Goal: Task Accomplishment & Management: Manage account settings

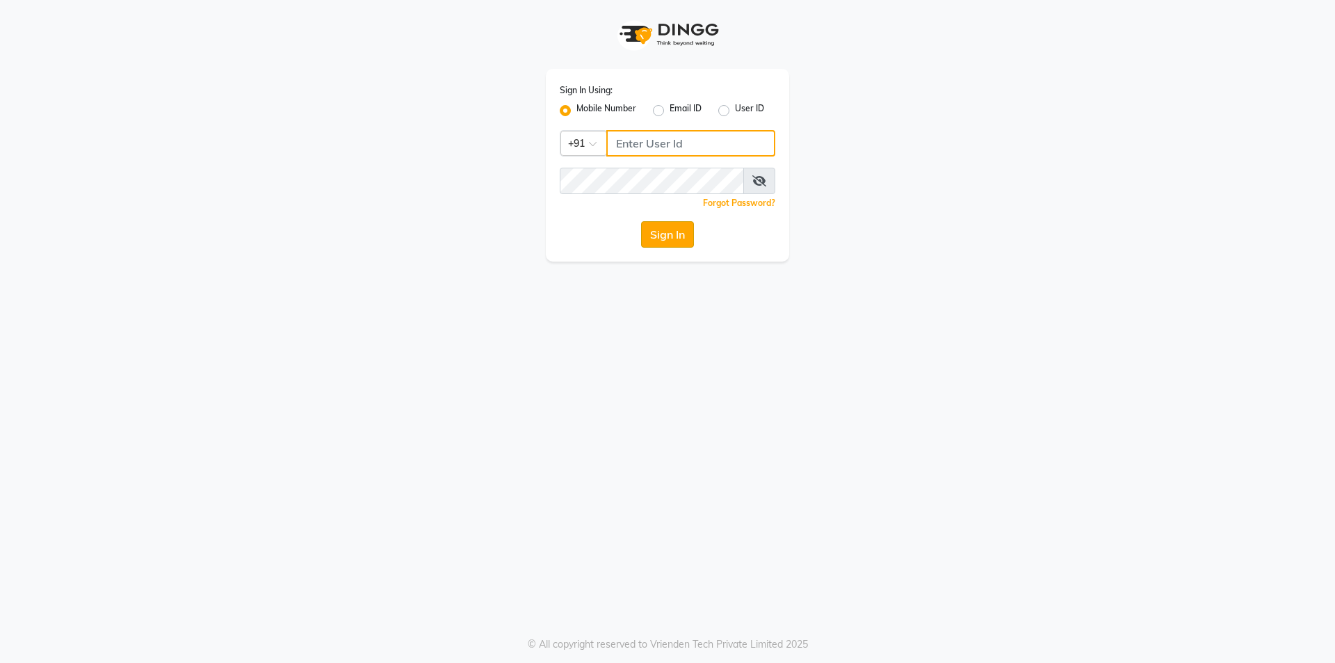
type input "9886884636"
click at [692, 230] on button "Sign In" at bounding box center [667, 234] width 53 height 26
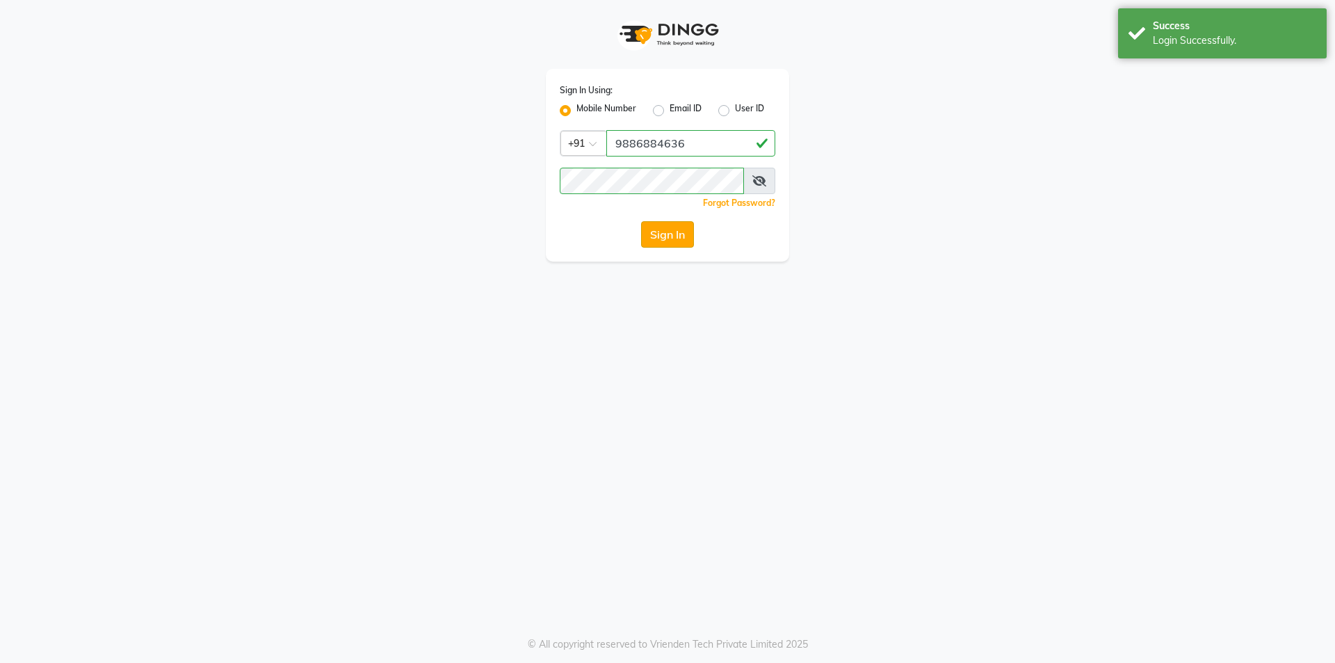
select select "94"
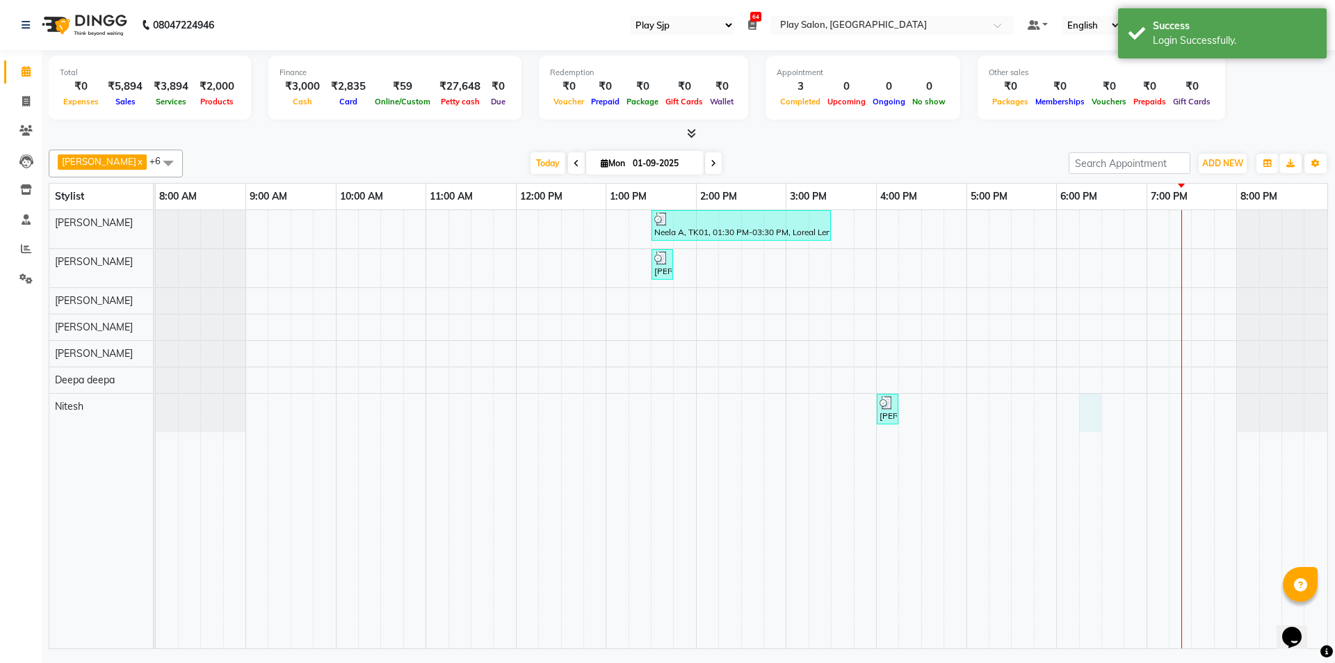
click at [1081, 418] on div "Neela A, TK01, 01:30 PM-03:30 PM, Loreal Lengths Filler Treatment Iswarya I, TK…" at bounding box center [742, 429] width 1172 height 438
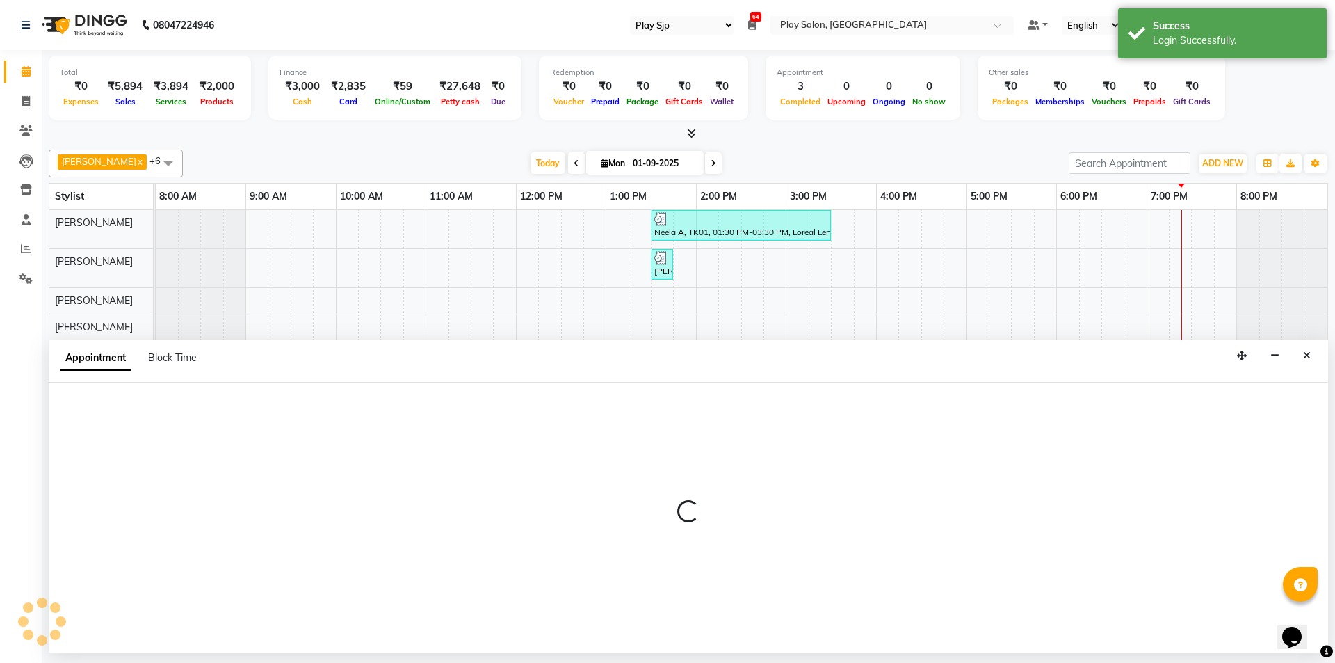
select select "88570"
select select "tentative"
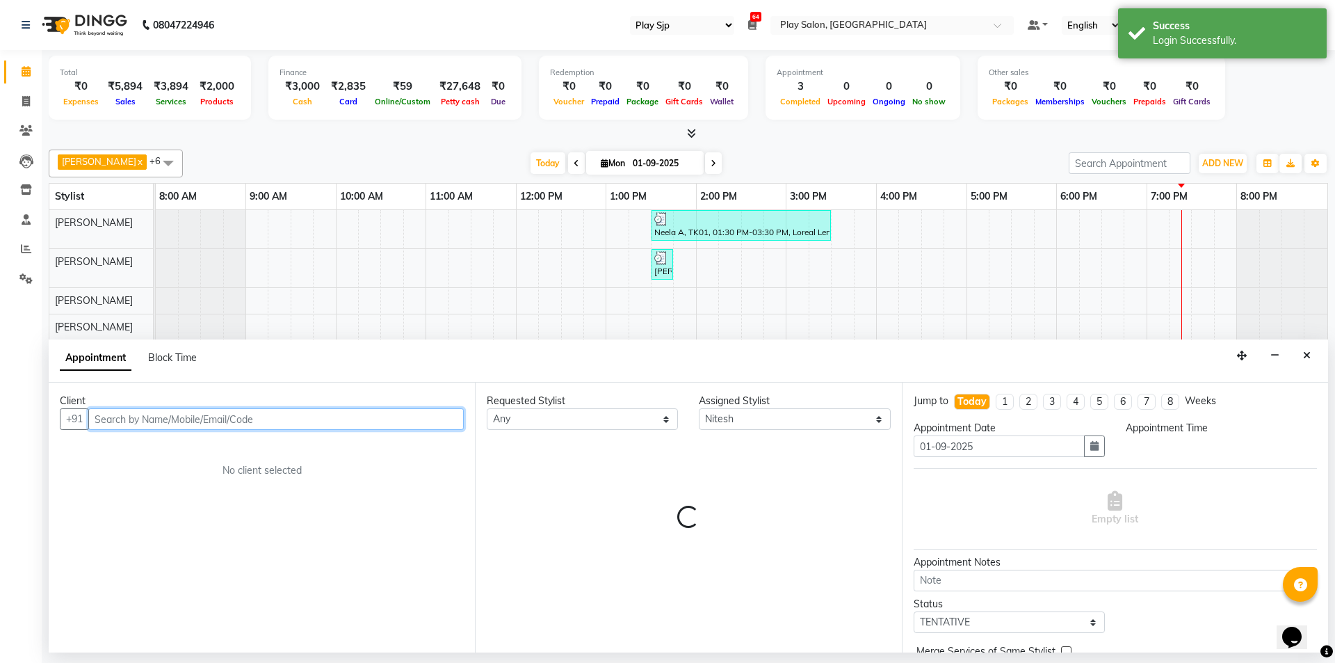
select select "1095"
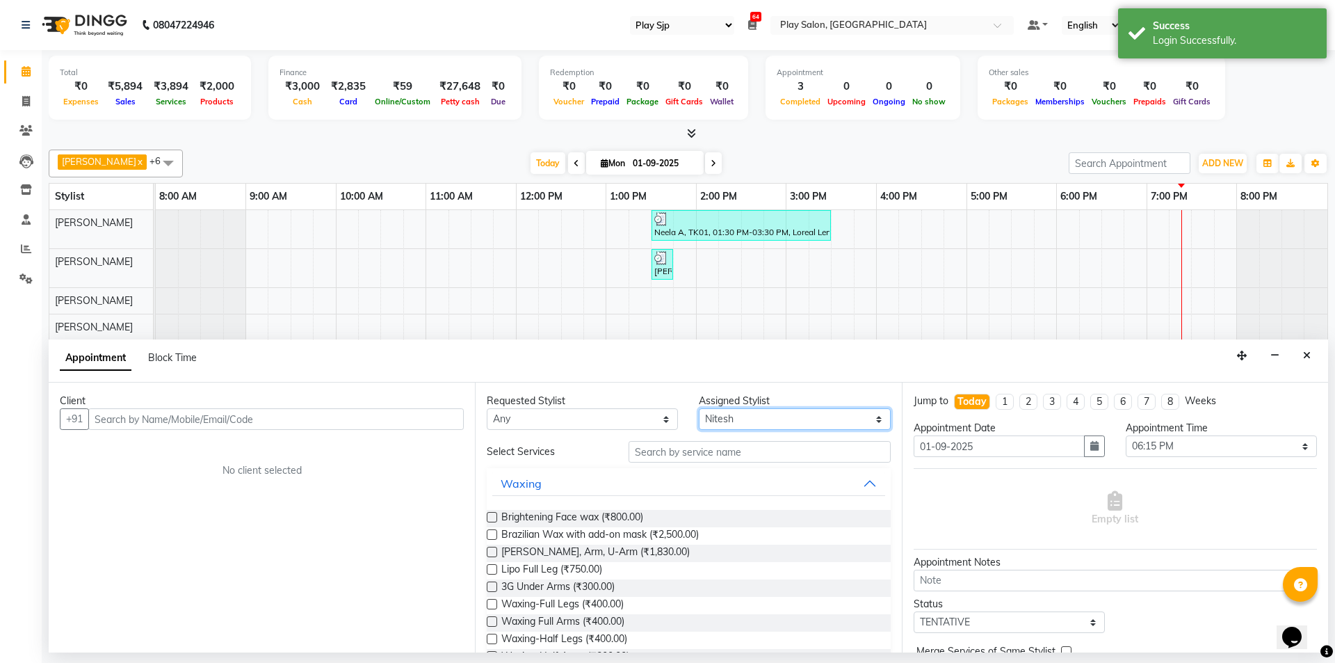
click at [712, 421] on select "Select Ashik Lama Bhawana Biak Lun Deepa deepa Julesh Thapa Kirila Yimkhiung Mo…" at bounding box center [794, 419] width 191 height 22
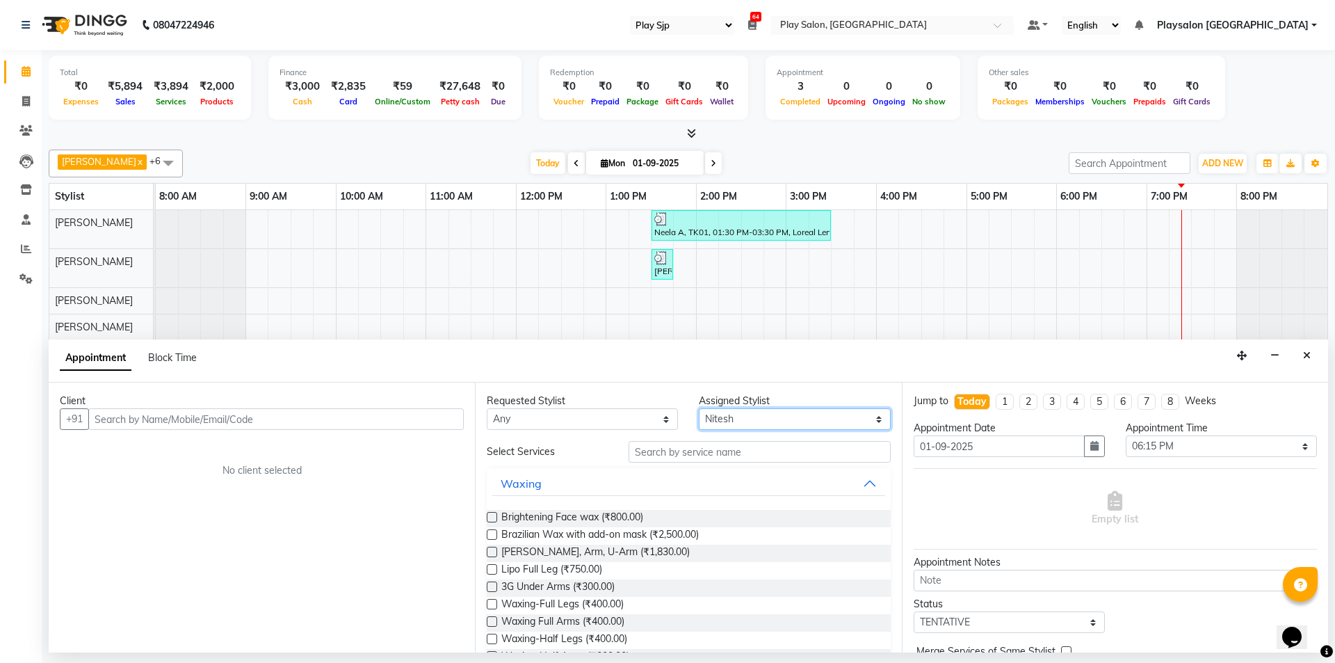
select select "80381"
click at [699, 408] on select "Select Ashik Lama Bhawana Biak Lun Deepa deepa Julesh Thapa Kirila Yimkhiung Mo…" at bounding box center [794, 419] width 191 height 22
click at [722, 382] on div "Appointment Block Time" at bounding box center [688, 360] width 1279 height 43
click at [694, 449] on input "text" at bounding box center [760, 452] width 262 height 22
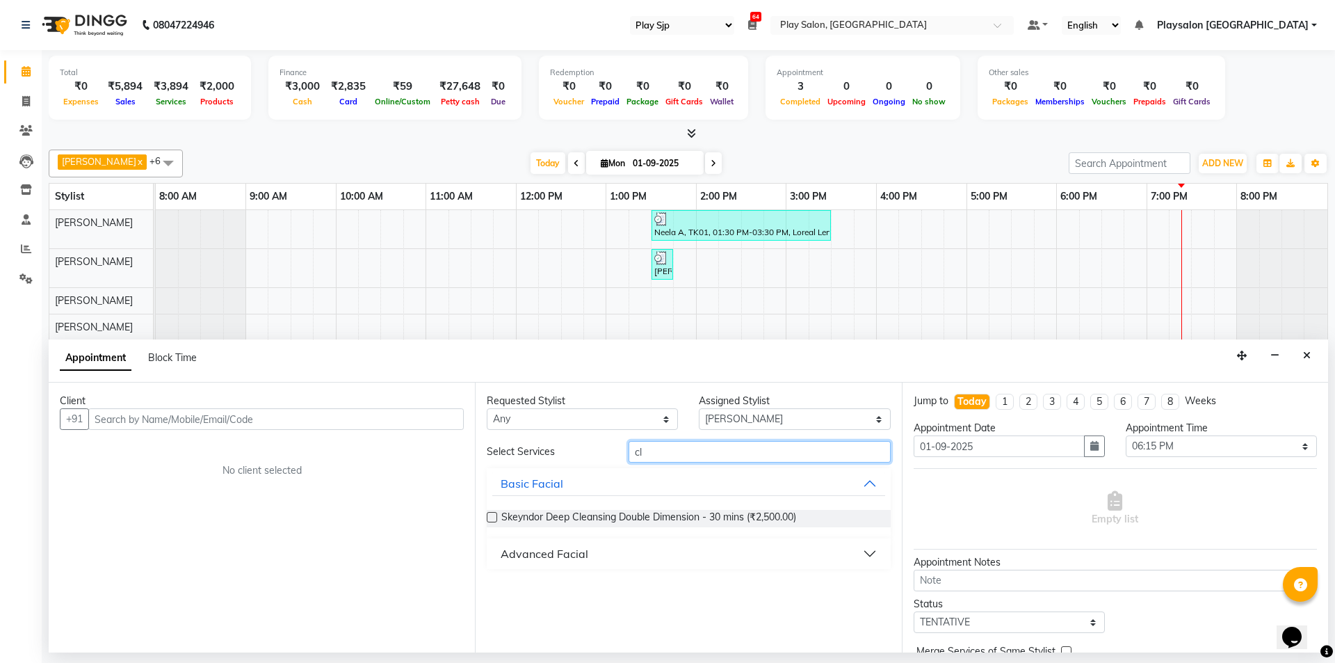
type input "c"
click at [721, 489] on button "Basic Facial" at bounding box center [688, 483] width 392 height 25
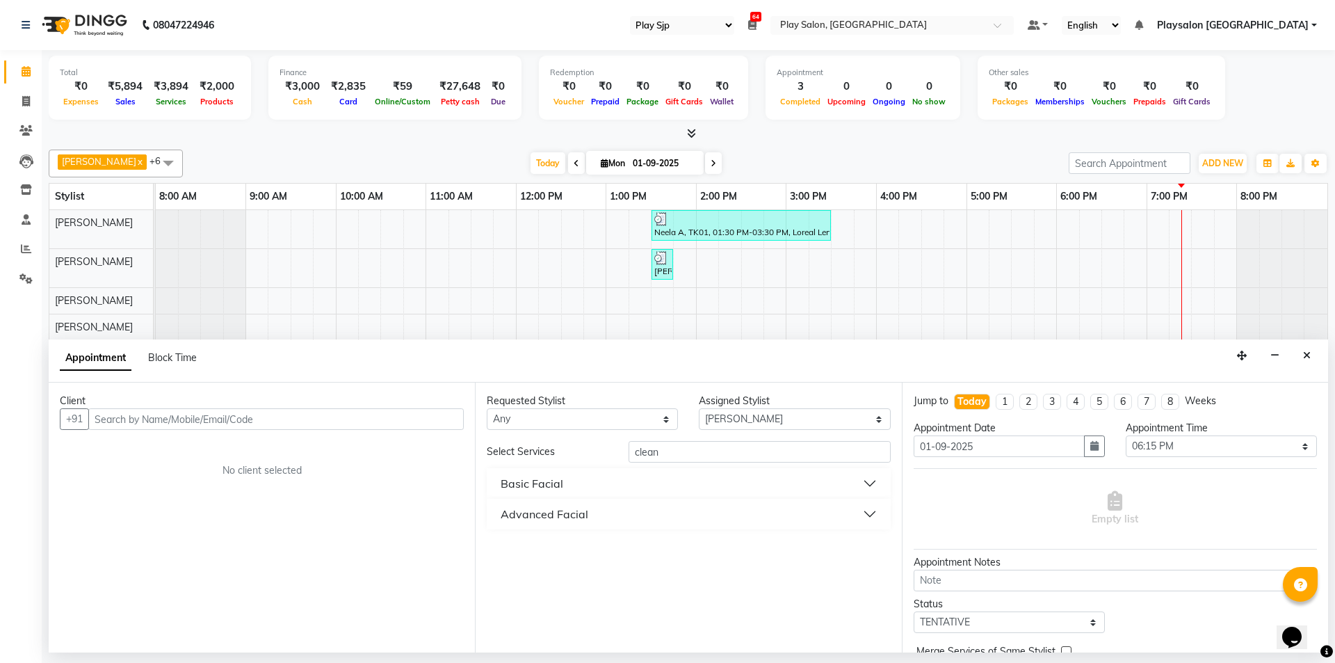
click at [721, 489] on button "Basic Facial" at bounding box center [688, 483] width 392 height 25
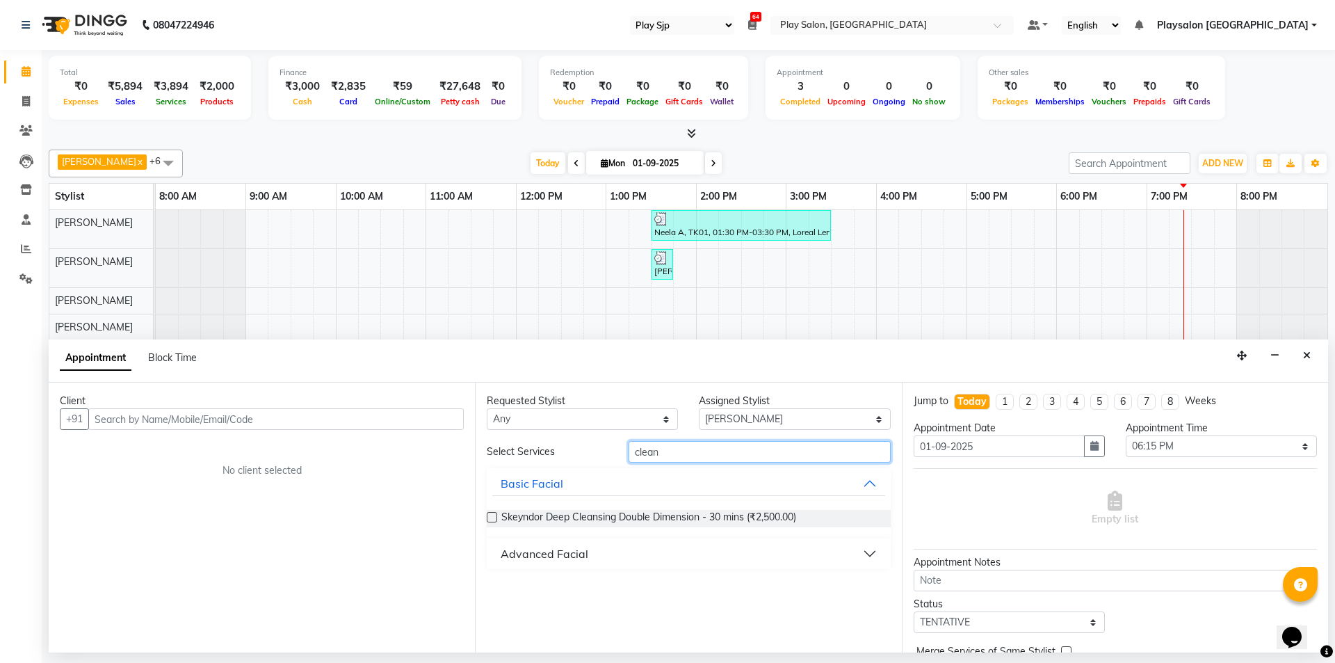
click at [688, 444] on input "clean" at bounding box center [760, 452] width 262 height 22
type input "c"
type input "clean"
click at [713, 517] on span "Skeyndor Deep Cleansing Double Dimension - 30 mins (₹2,500.00)" at bounding box center [648, 518] width 295 height 17
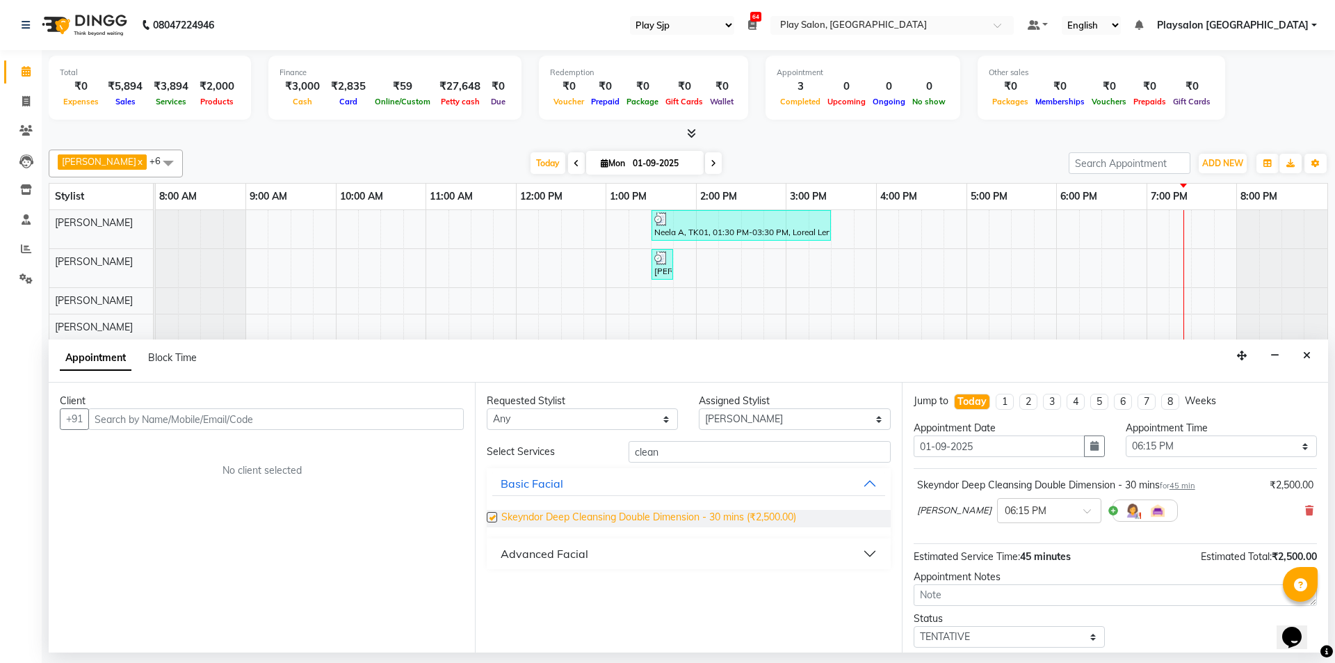
checkbox input "false"
click at [713, 444] on input "clean" at bounding box center [760, 452] width 262 height 22
type input "c"
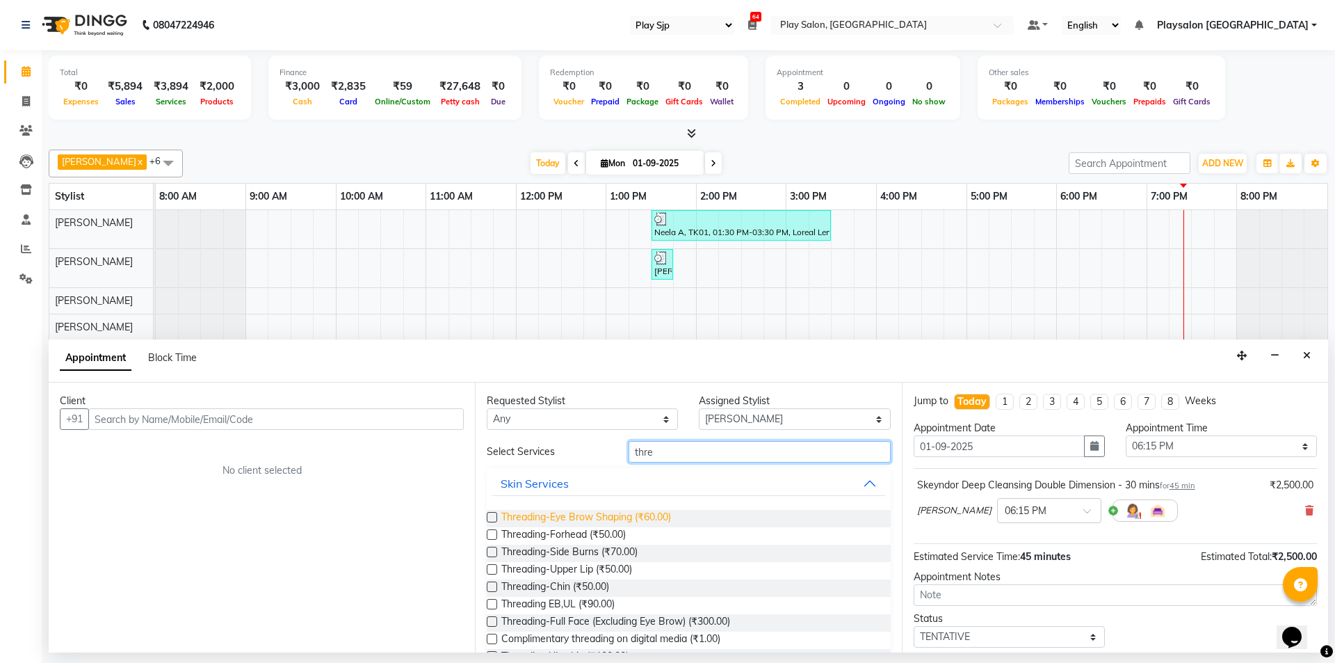
type input "thre"
click at [659, 512] on span "Threading-Eye Brow Shaping (₹60.00)" at bounding box center [586, 518] width 170 height 17
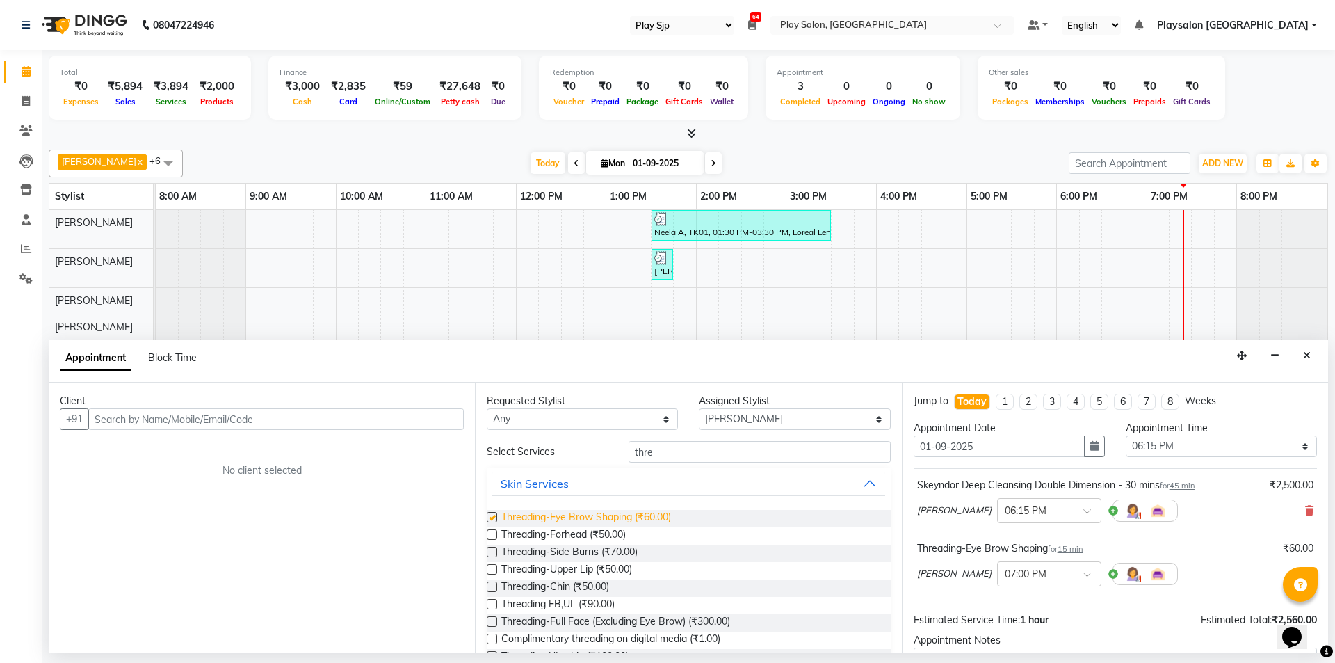
checkbox input "false"
click at [619, 572] on span "Threading-Upper Lip (₹50.00)" at bounding box center [566, 570] width 131 height 17
checkbox input "false"
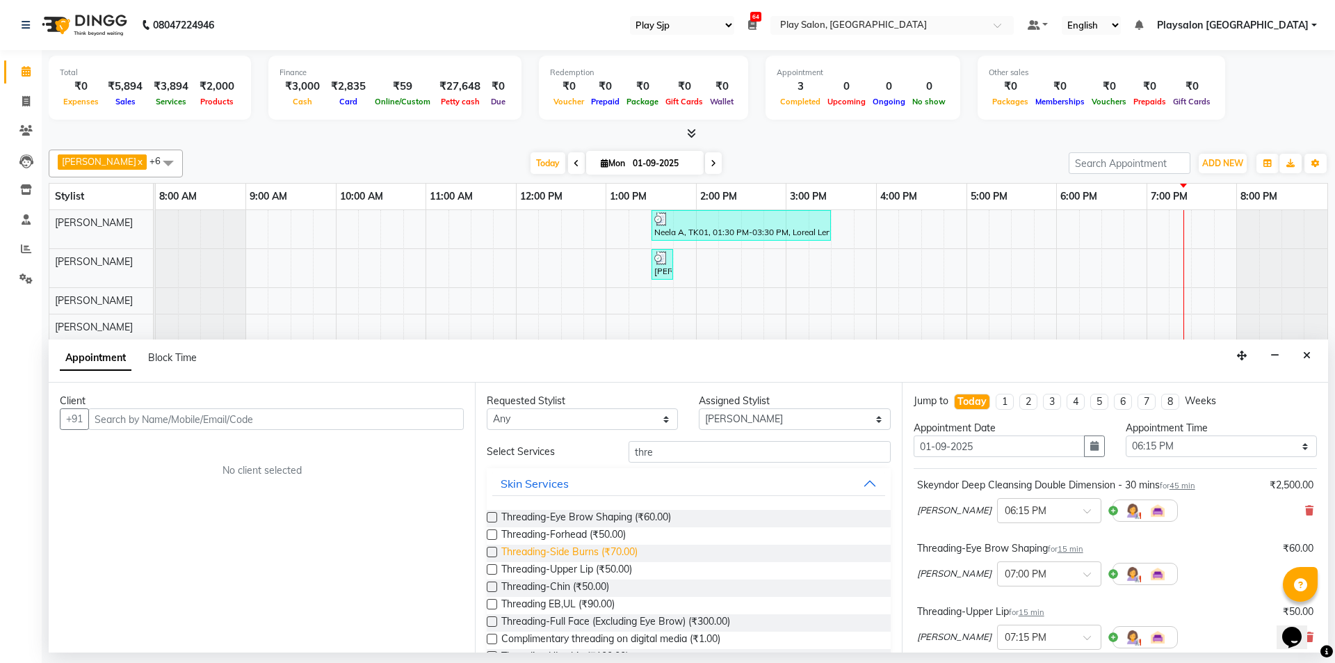
click at [624, 545] on span "Threading-Side Burns (₹70.00)" at bounding box center [569, 552] width 136 height 17
checkbox input "false"
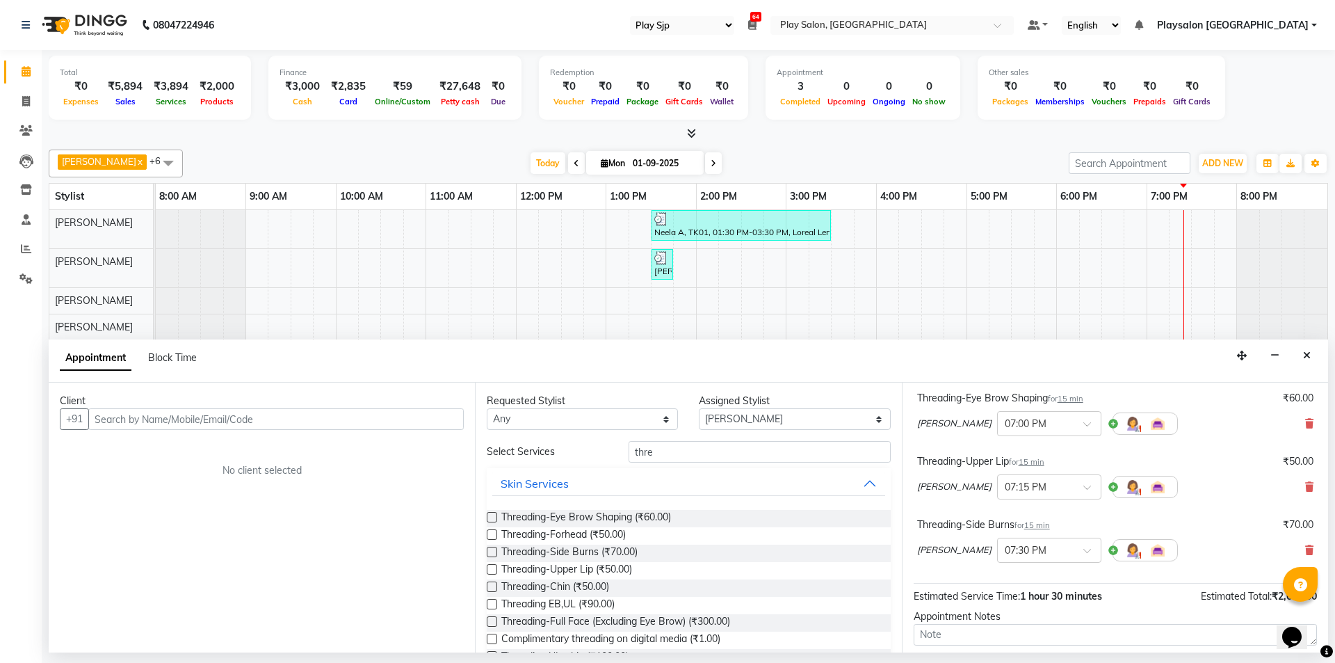
scroll to position [158, 0]
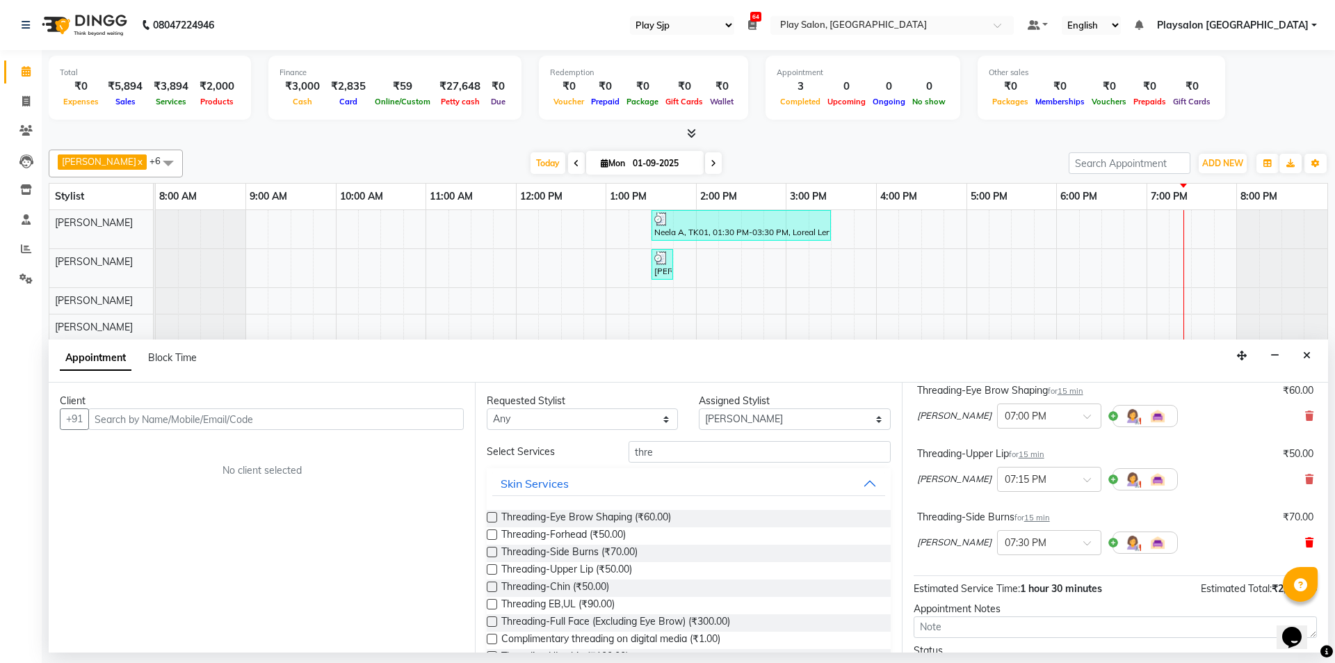
click at [1305, 538] on icon at bounding box center [1309, 543] width 8 height 10
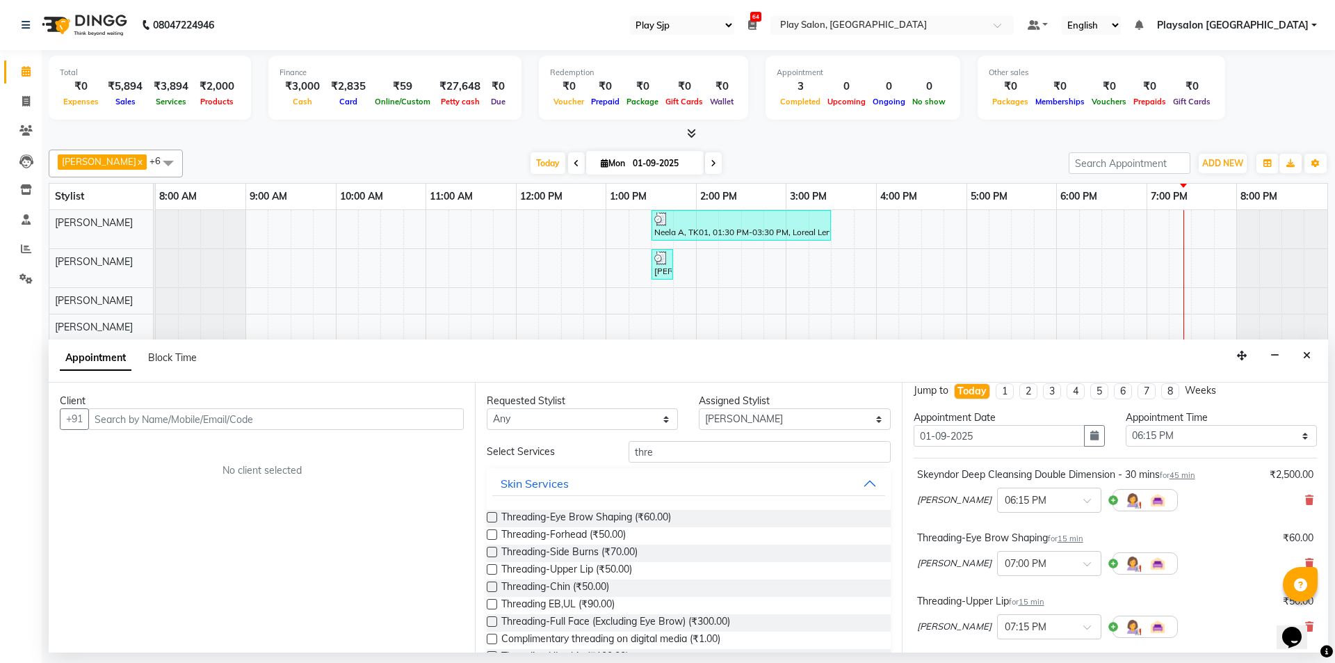
scroll to position [3, 0]
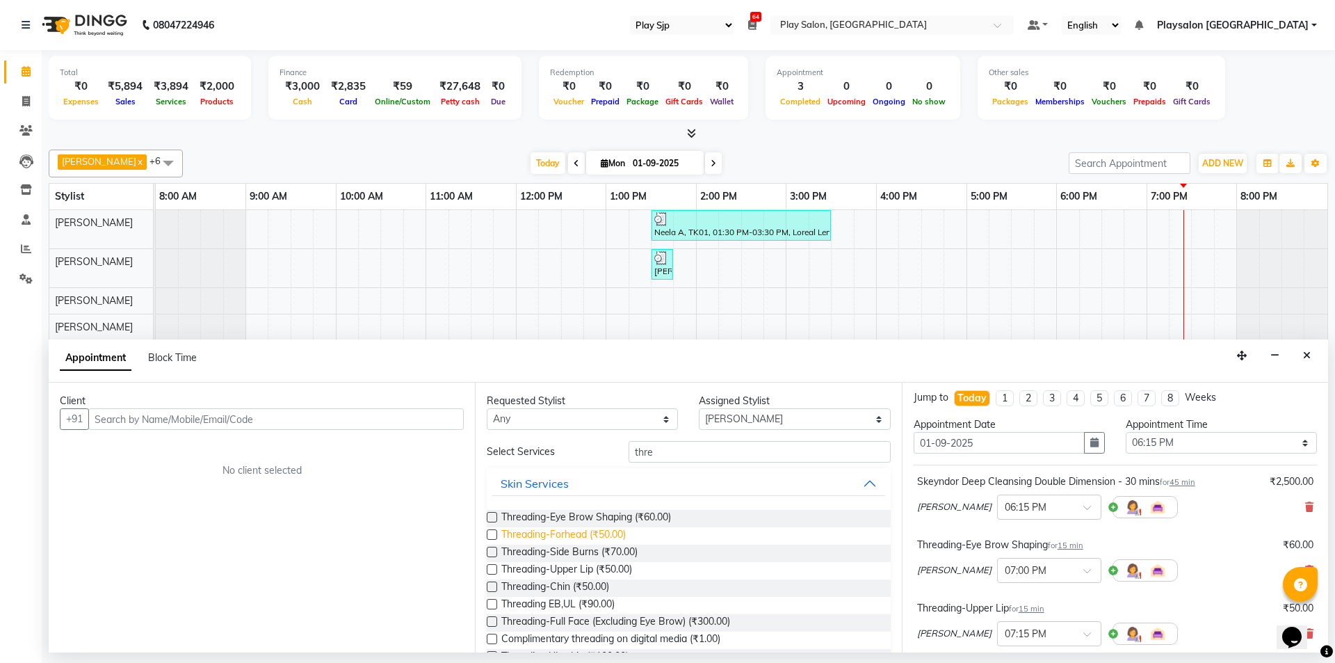
click at [595, 535] on span "Threading-Forhead (₹50.00)" at bounding box center [563, 535] width 124 height 17
checkbox input "false"
click at [411, 421] on input "text" at bounding box center [275, 419] width 375 height 22
click at [205, 409] on input "text" at bounding box center [275, 419] width 375 height 22
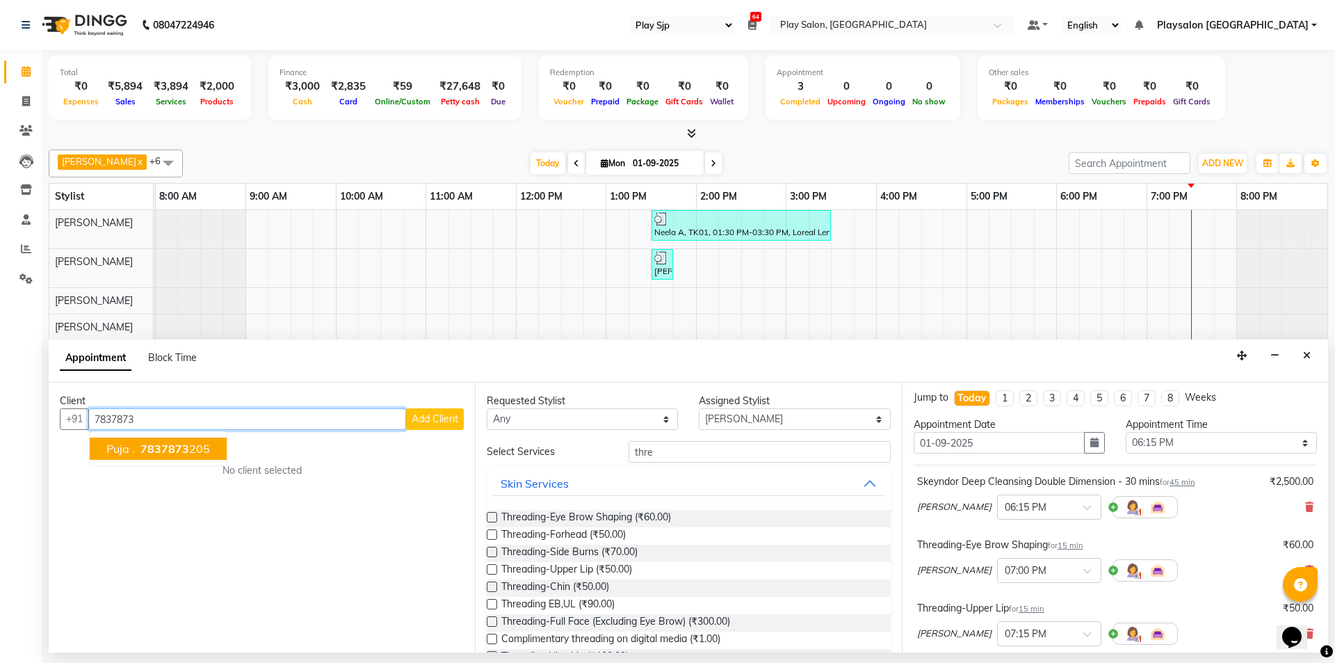
click at [192, 448] on ngb-highlight "7837873 205" at bounding box center [174, 449] width 72 height 14
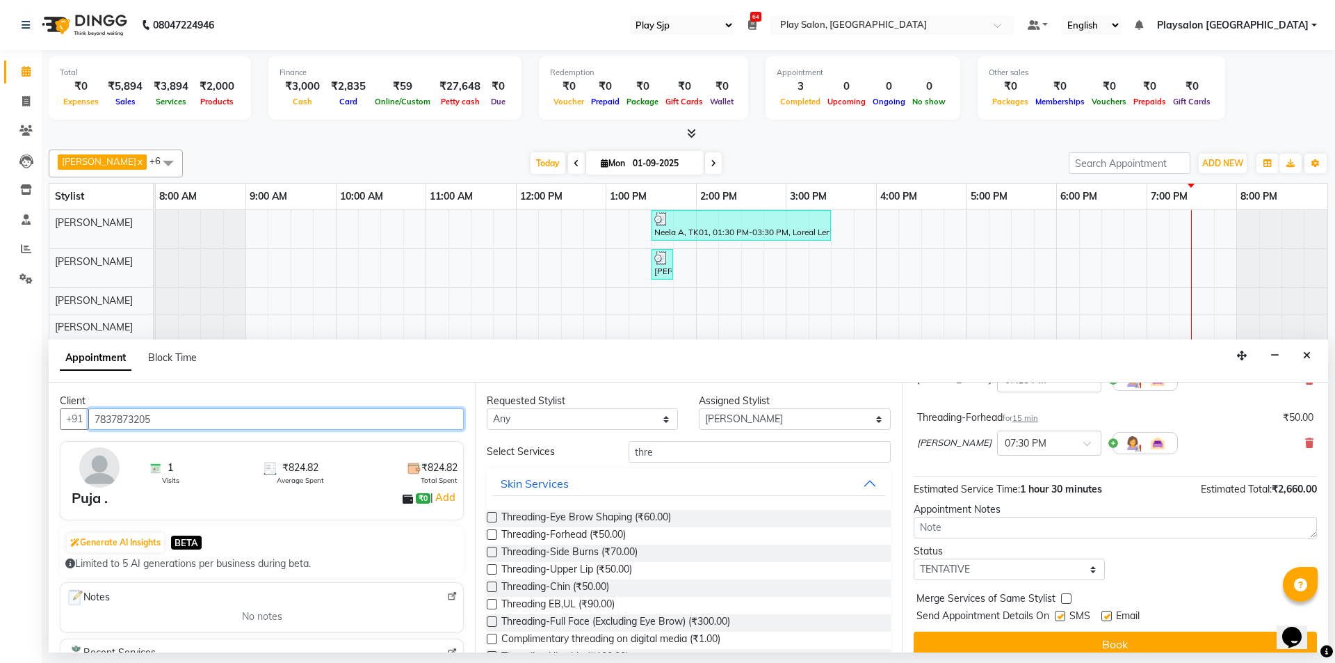
scroll to position [273, 0]
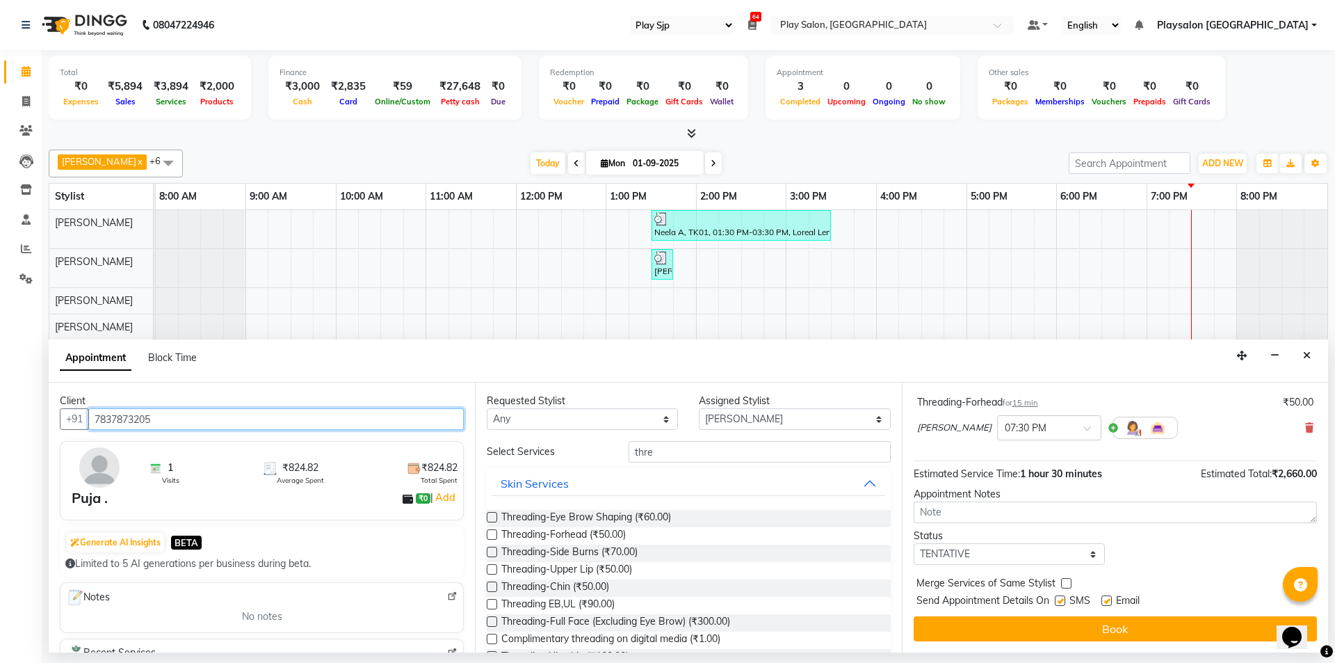
type input "7837873205"
click at [1107, 598] on label at bounding box center [1106, 600] width 10 height 10
click at [1107, 598] on input "checkbox" at bounding box center [1105, 601] width 9 height 9
checkbox input "false"
click at [1061, 597] on label at bounding box center [1060, 600] width 10 height 10
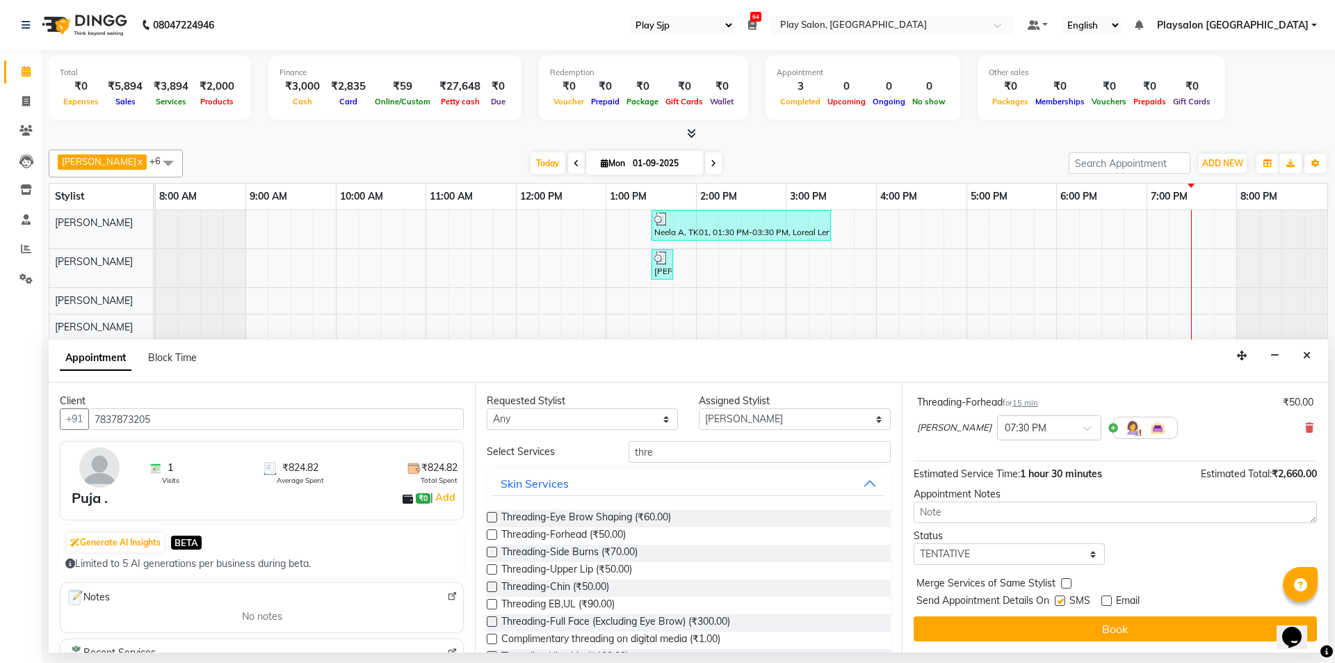
click at [1061, 597] on input "checkbox" at bounding box center [1059, 601] width 9 height 9
checkbox input "false"
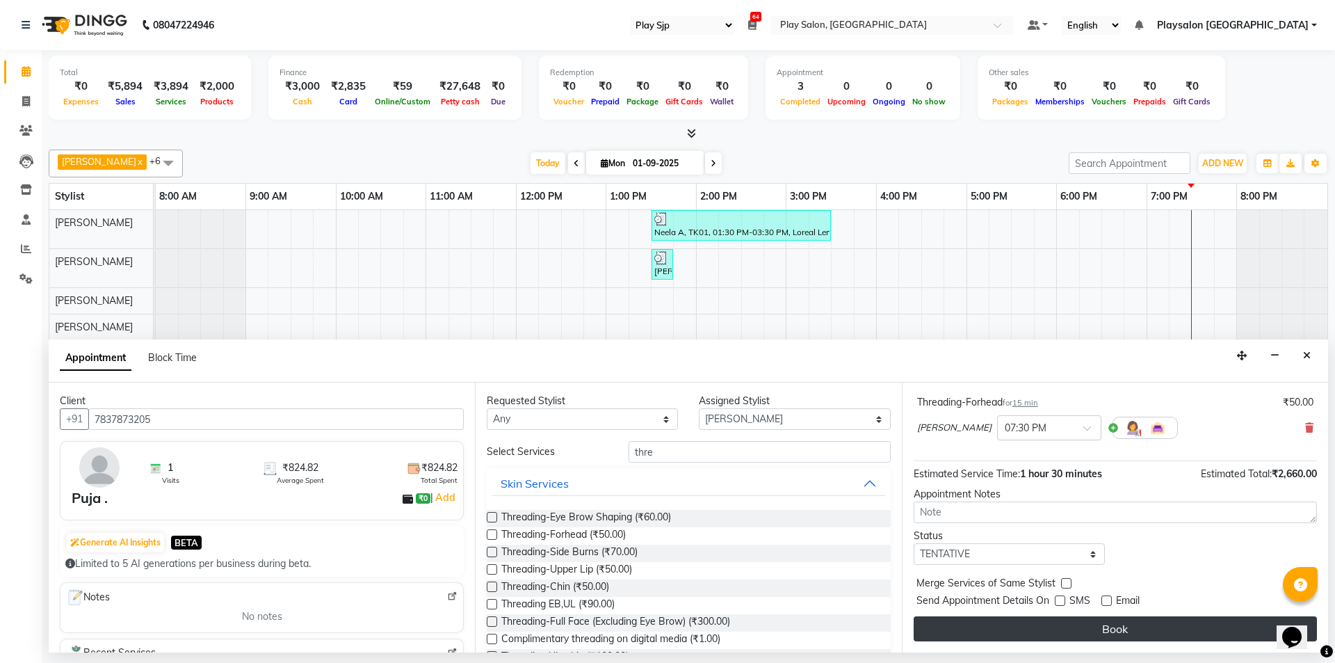
click at [1097, 633] on button "Book" at bounding box center [1115, 628] width 403 height 25
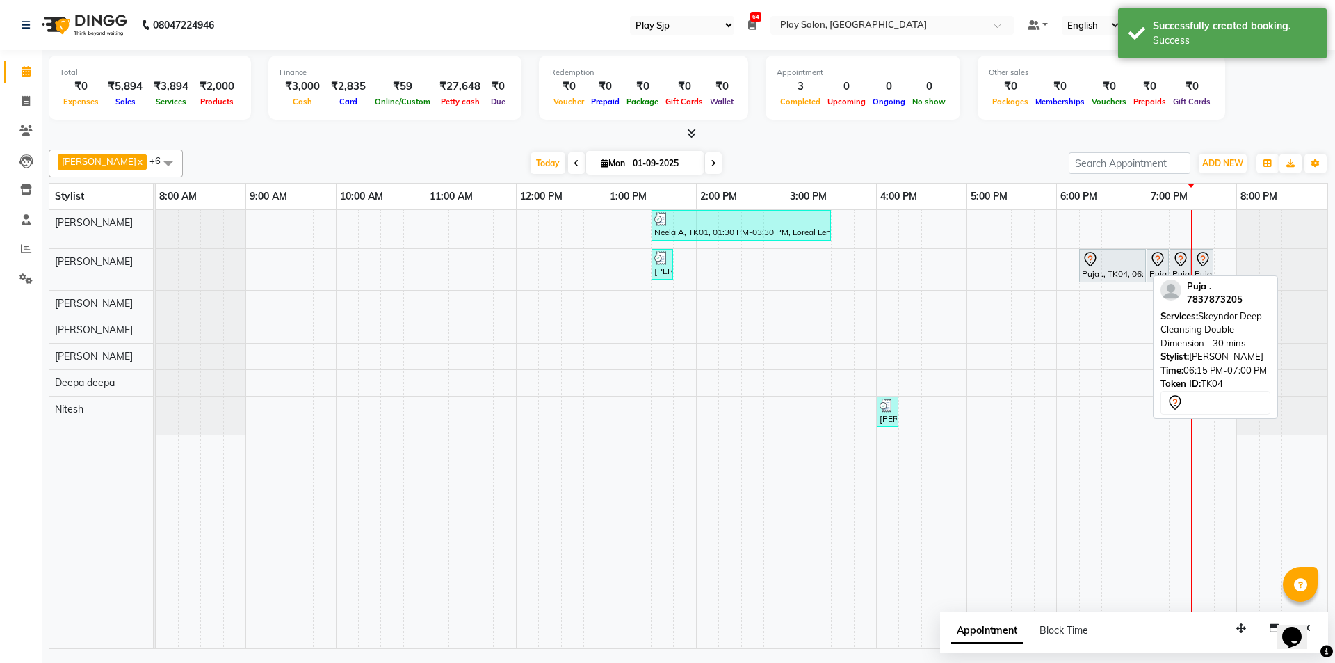
click at [1095, 266] on icon at bounding box center [1090, 259] width 17 height 17
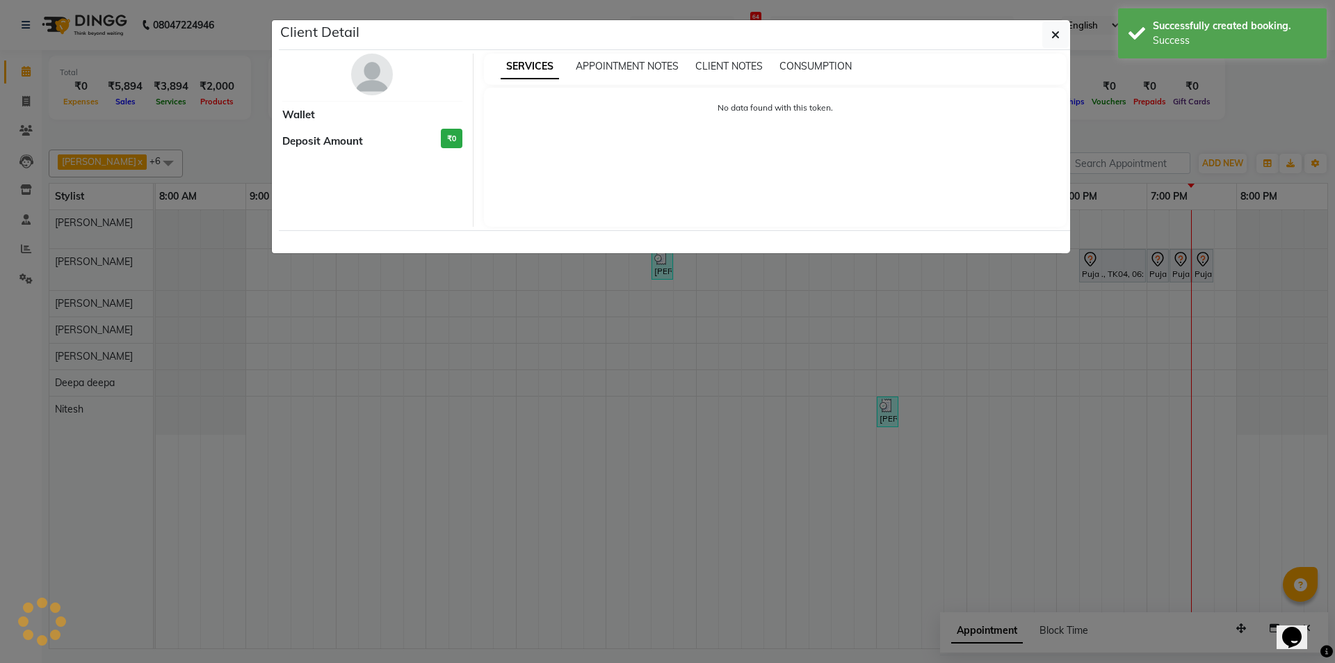
select select "7"
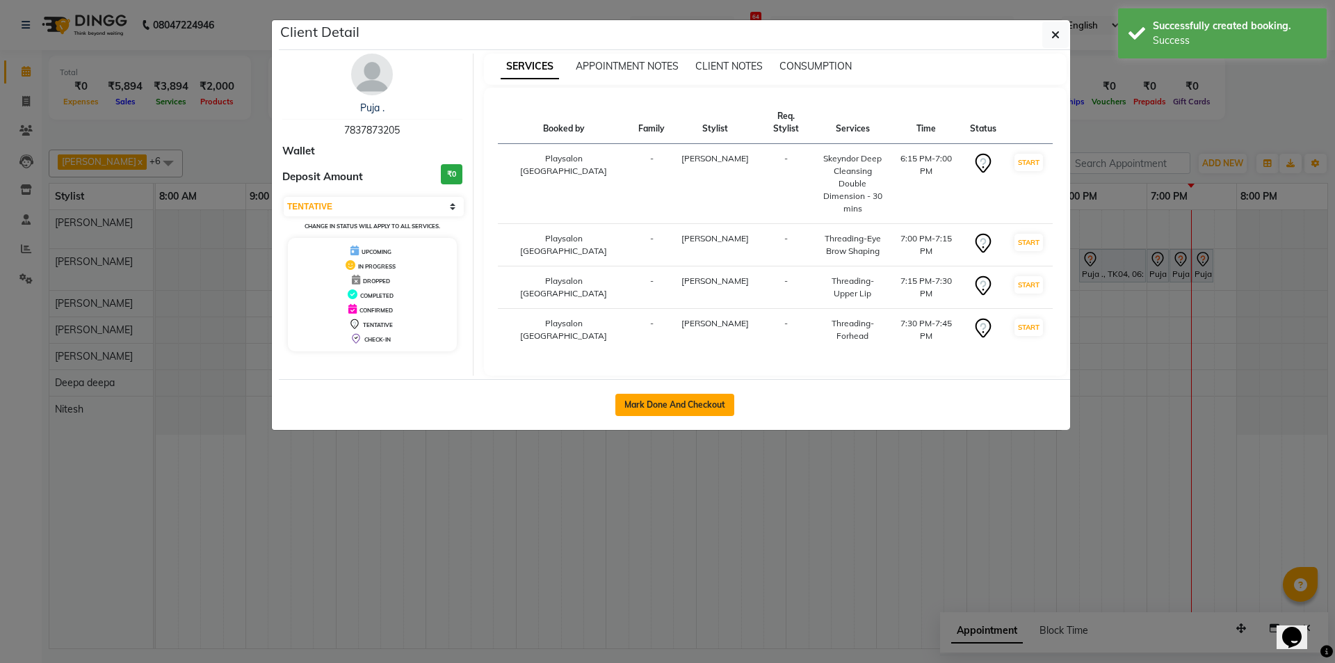
click at [691, 394] on button "Mark Done And Checkout" at bounding box center [674, 405] width 119 height 22
select select "service"
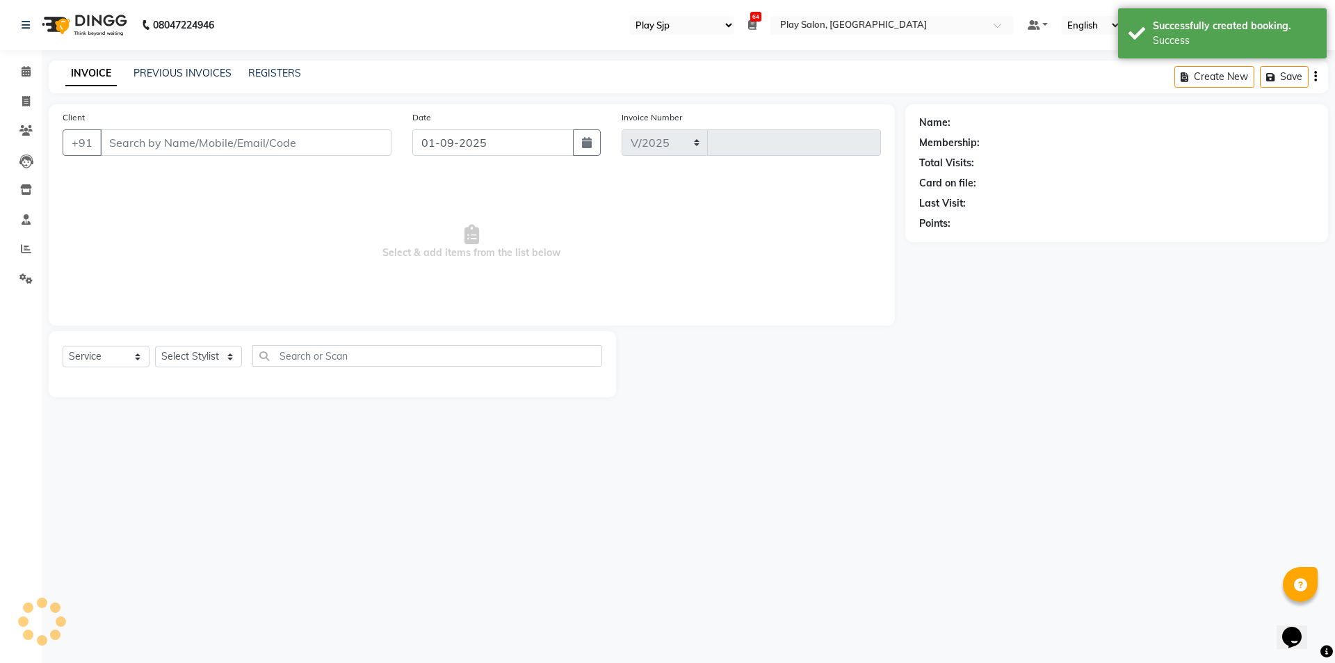
select select "8308"
type input "0623"
select select "product"
type input "7837873205"
select select "80387"
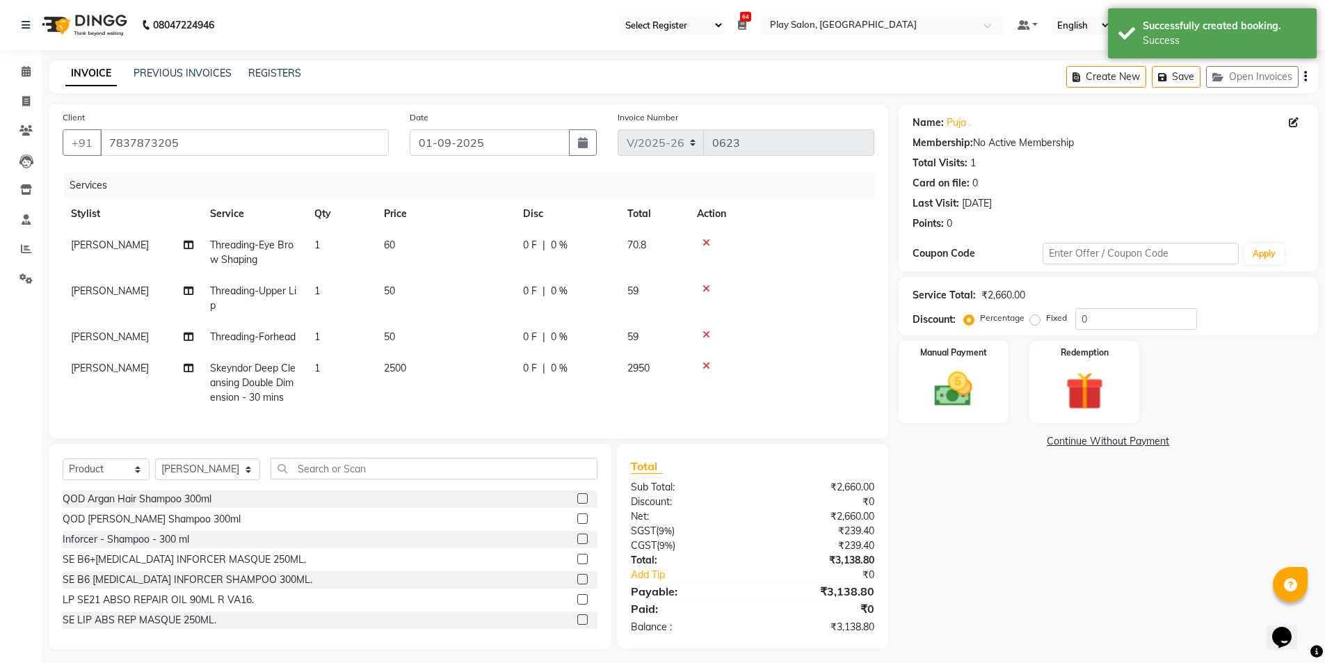
click at [412, 369] on td "2500" at bounding box center [444, 383] width 139 height 60
select select "80381"
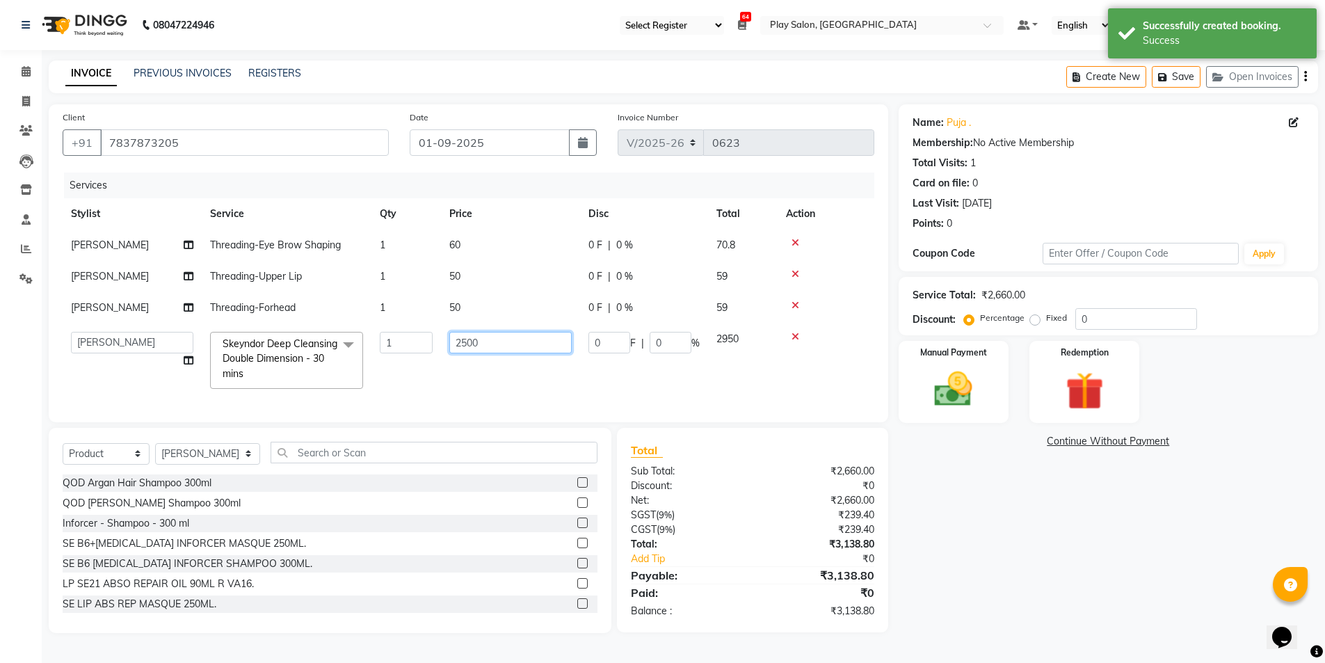
click at [517, 347] on input "2500" at bounding box center [510, 343] width 122 height 22
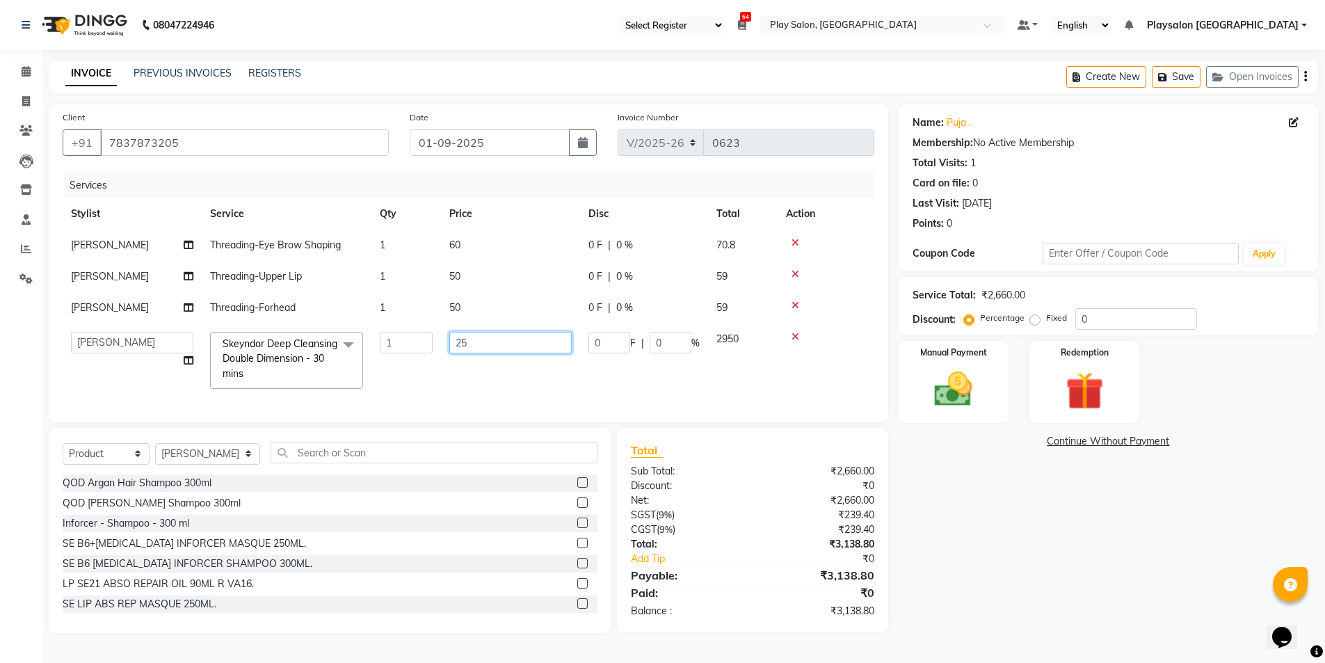
type input "2"
type input "1500"
click at [516, 380] on tr "Admin Ashik Lama Bhawana Biak Lun Deepa deepa Julesh Thapa Kirila Yimkhiung Moj…" at bounding box center [468, 360] width 811 height 74
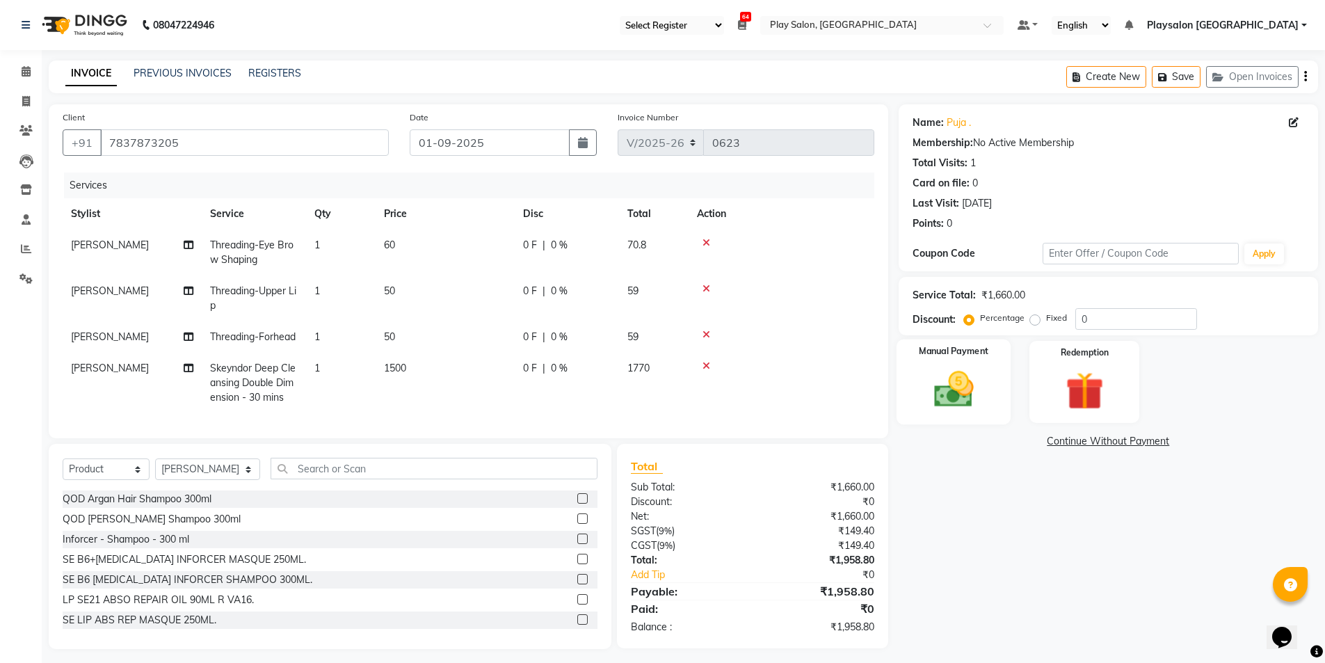
click at [967, 376] on img at bounding box center [953, 388] width 64 height 45
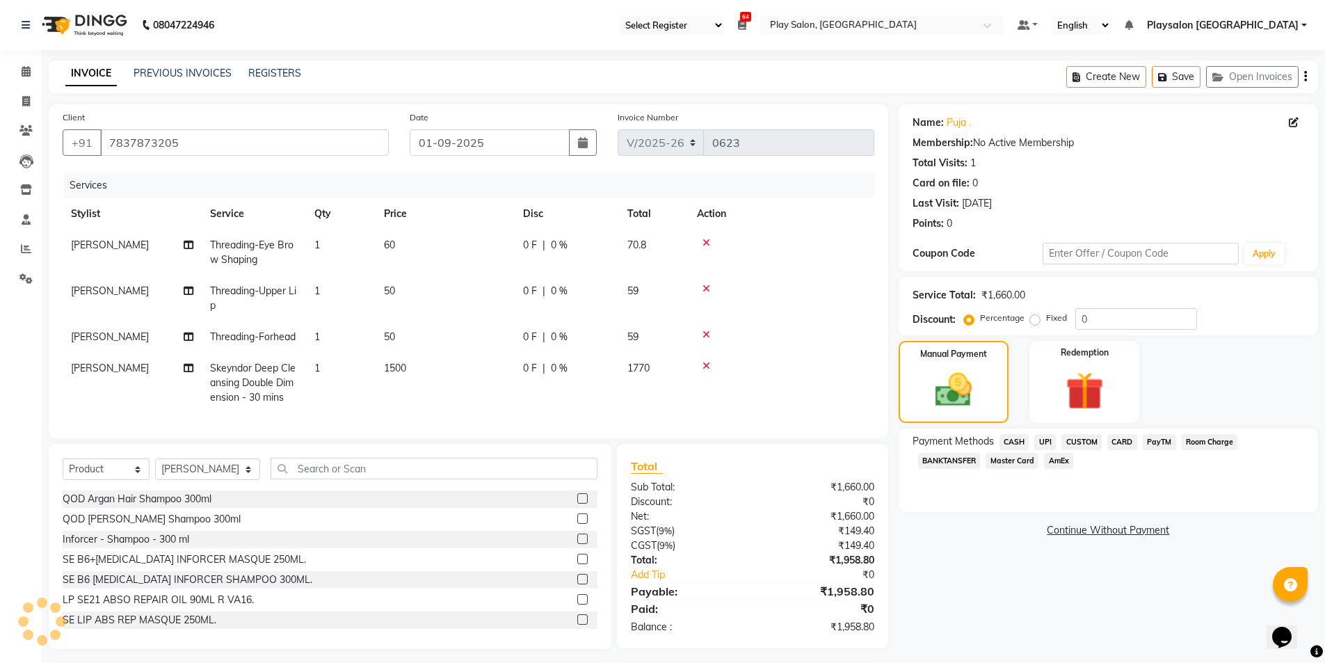
click at [1044, 442] on span "UPI" at bounding box center [1045, 442] width 22 height 16
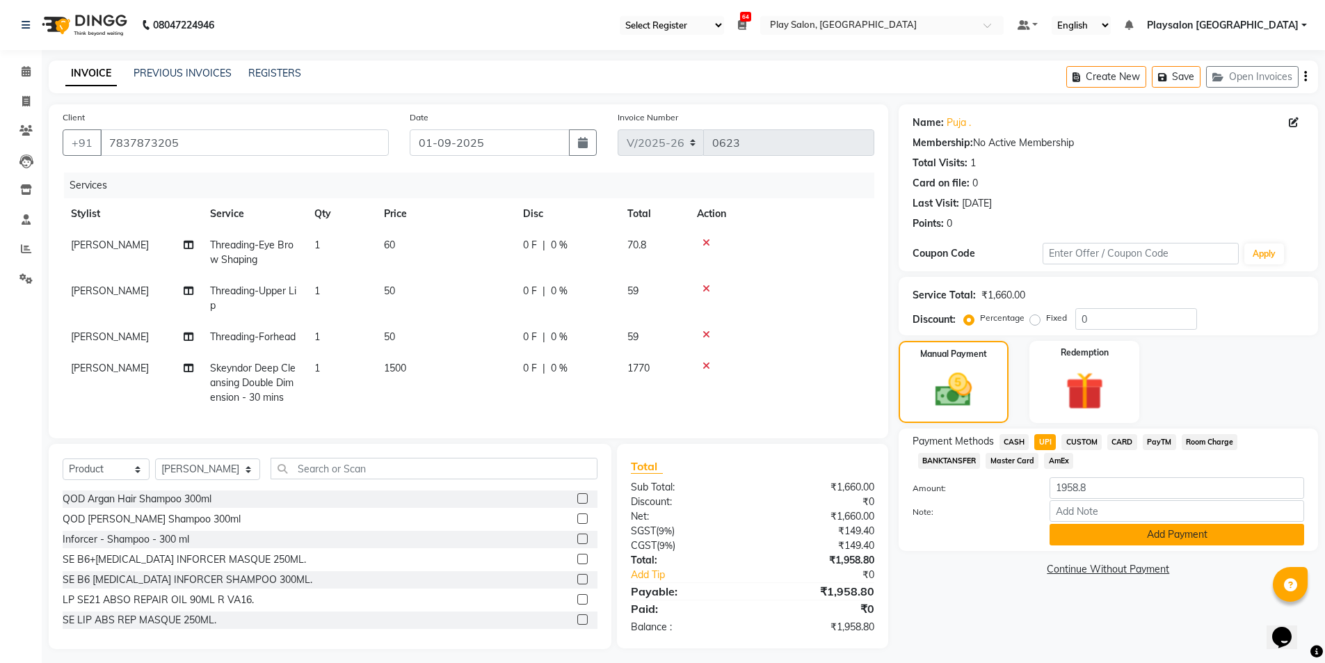
click at [1062, 527] on button "Add Payment" at bounding box center [1176, 535] width 254 height 22
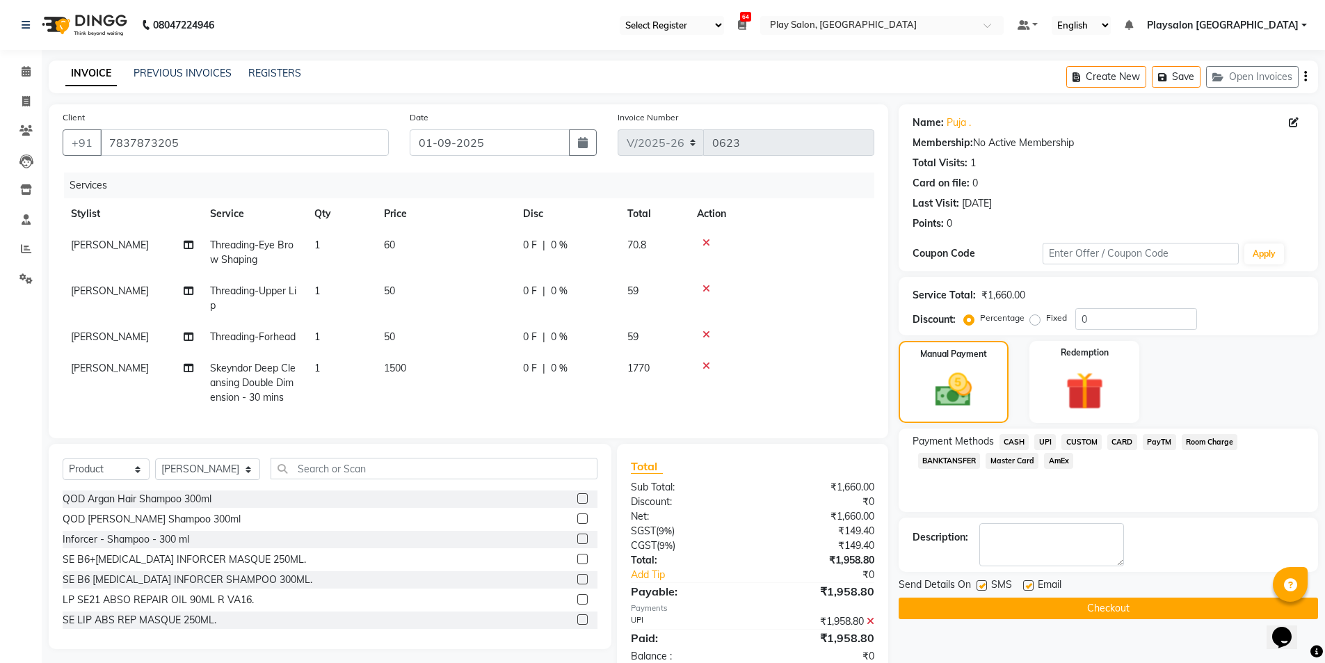
click at [976, 580] on label at bounding box center [981, 585] width 10 height 10
click at [976, 581] on input "checkbox" at bounding box center [980, 585] width 9 height 9
click at [976, 580] on label at bounding box center [981, 585] width 10 height 10
click at [976, 581] on input "checkbox" at bounding box center [980, 585] width 9 height 9
checkbox input "true"
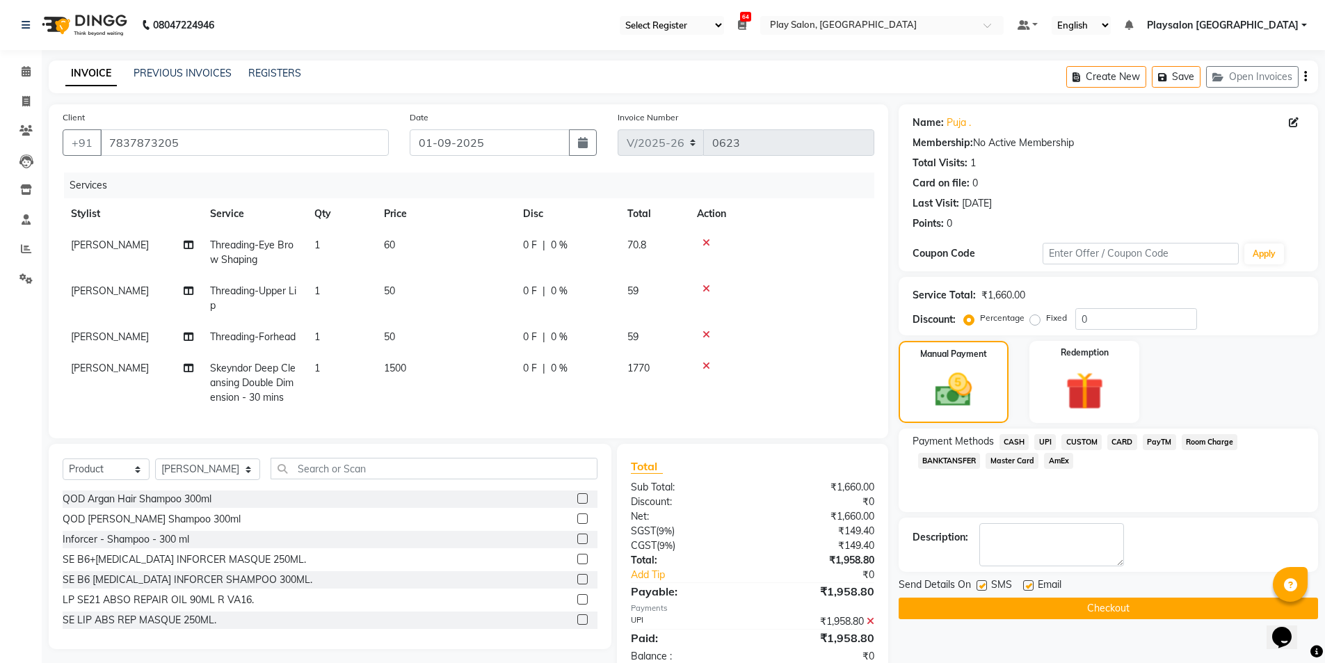
click at [1030, 581] on label at bounding box center [1028, 585] width 10 height 10
click at [1030, 581] on input "checkbox" at bounding box center [1027, 585] width 9 height 9
checkbox input "false"
click at [981, 581] on label at bounding box center [981, 585] width 10 height 10
click at [981, 581] on input "checkbox" at bounding box center [980, 585] width 9 height 9
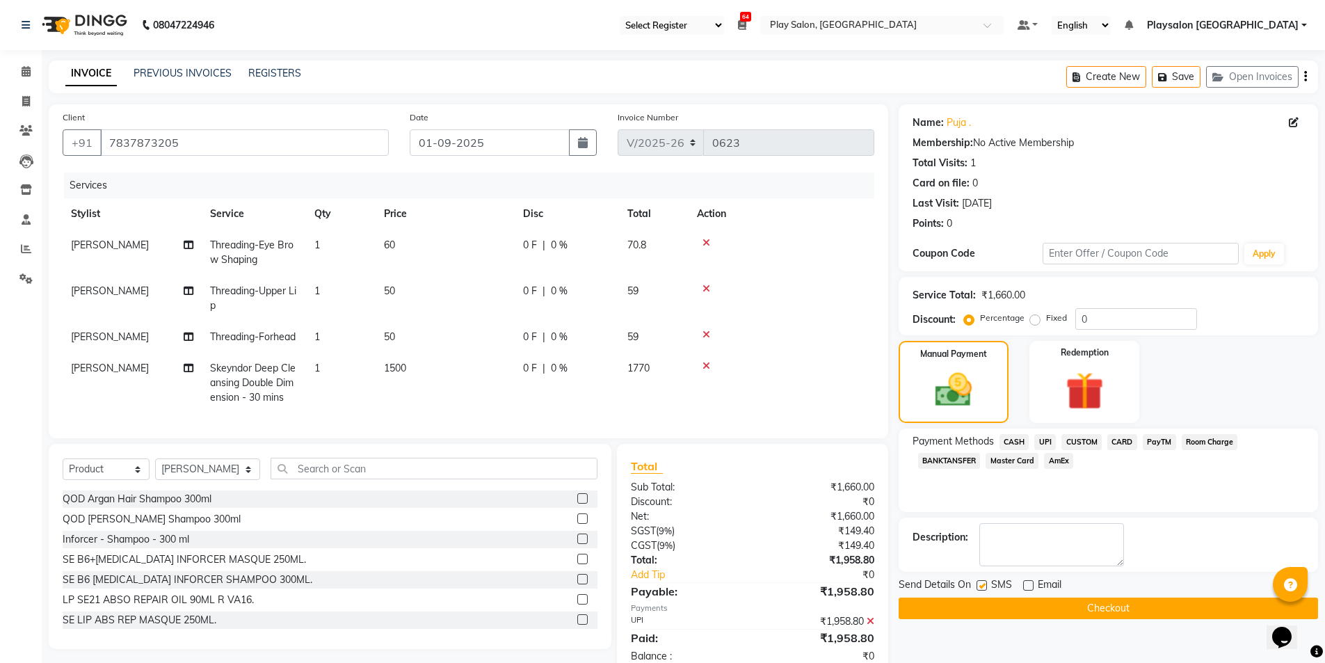
checkbox input "false"
click at [1004, 611] on button "Checkout" at bounding box center [1107, 608] width 419 height 22
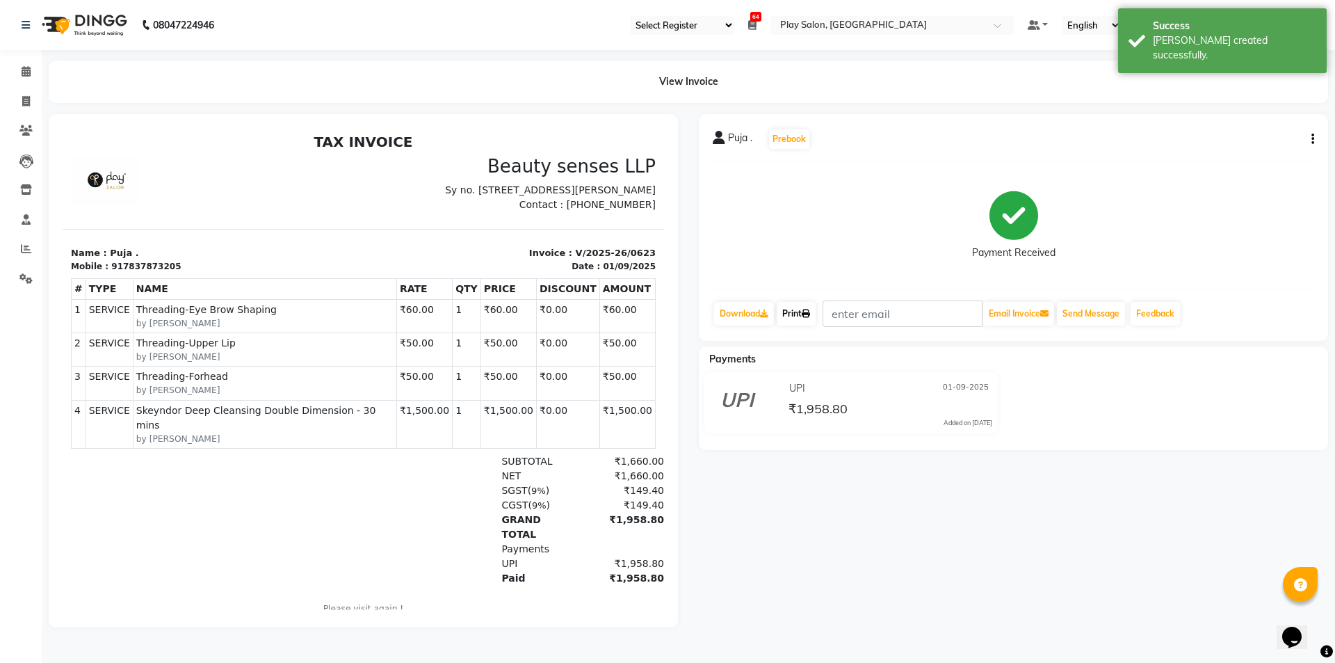
click at [808, 313] on icon at bounding box center [806, 313] width 8 height 8
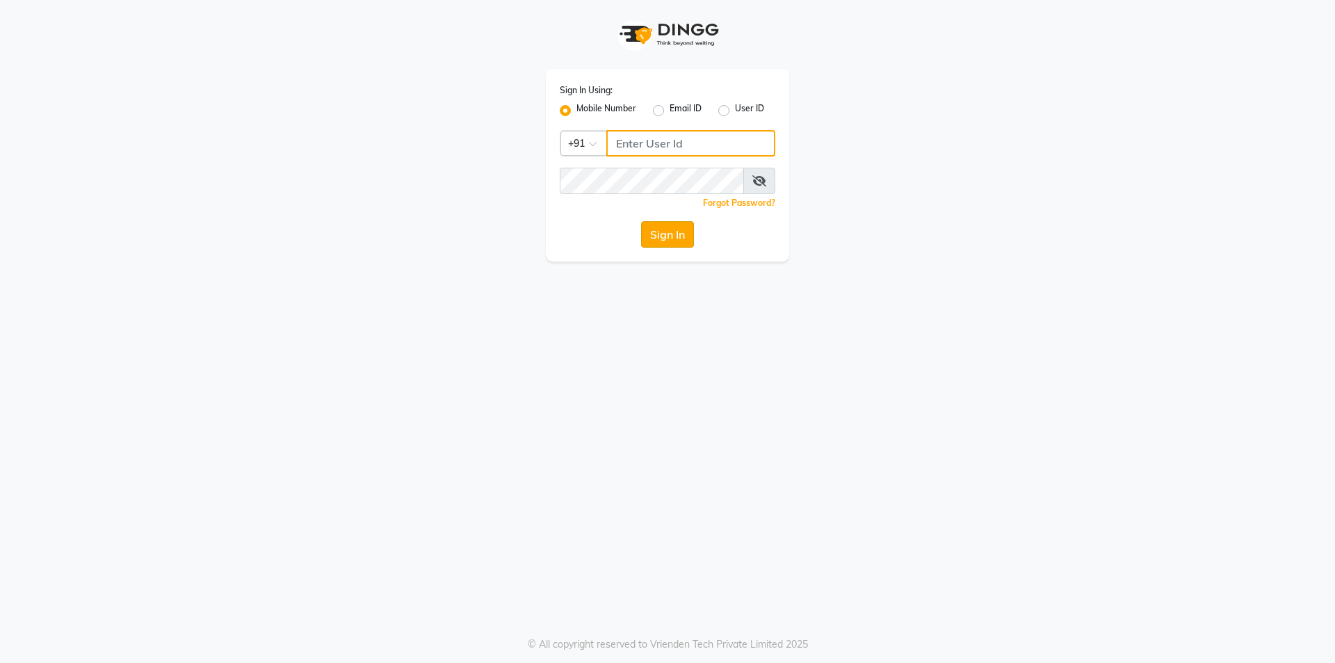
type input "9886884636"
click at [683, 239] on button "Sign In" at bounding box center [667, 234] width 53 height 26
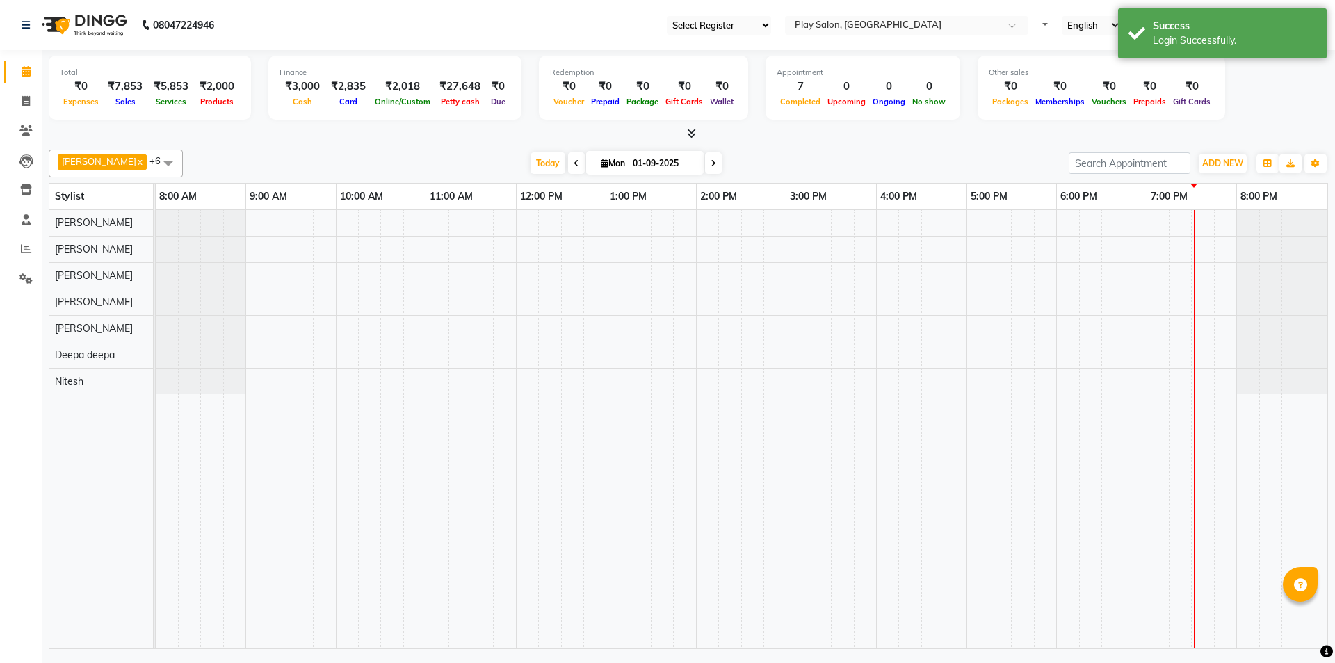
select select "94"
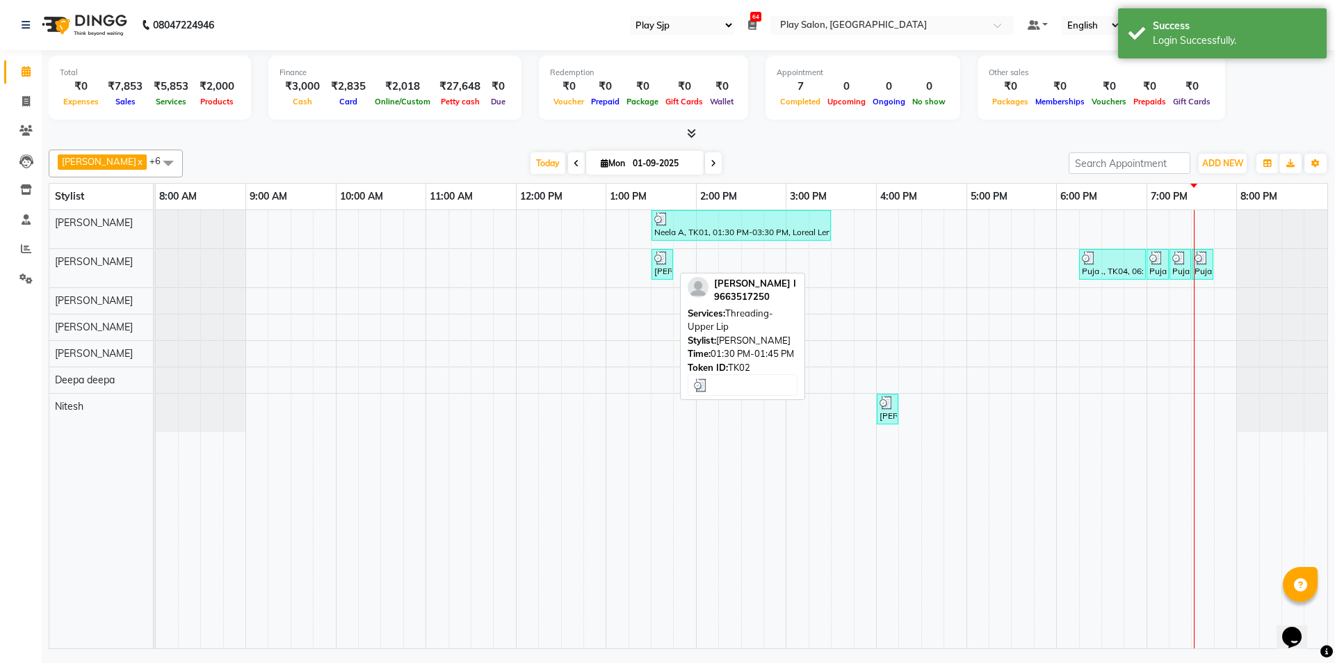
click at [662, 266] on div "[PERSON_NAME] I, TK02, 01:30 PM-01:45 PM, Threading-[GEOGRAPHIC_DATA]" at bounding box center [662, 264] width 19 height 26
select select "3"
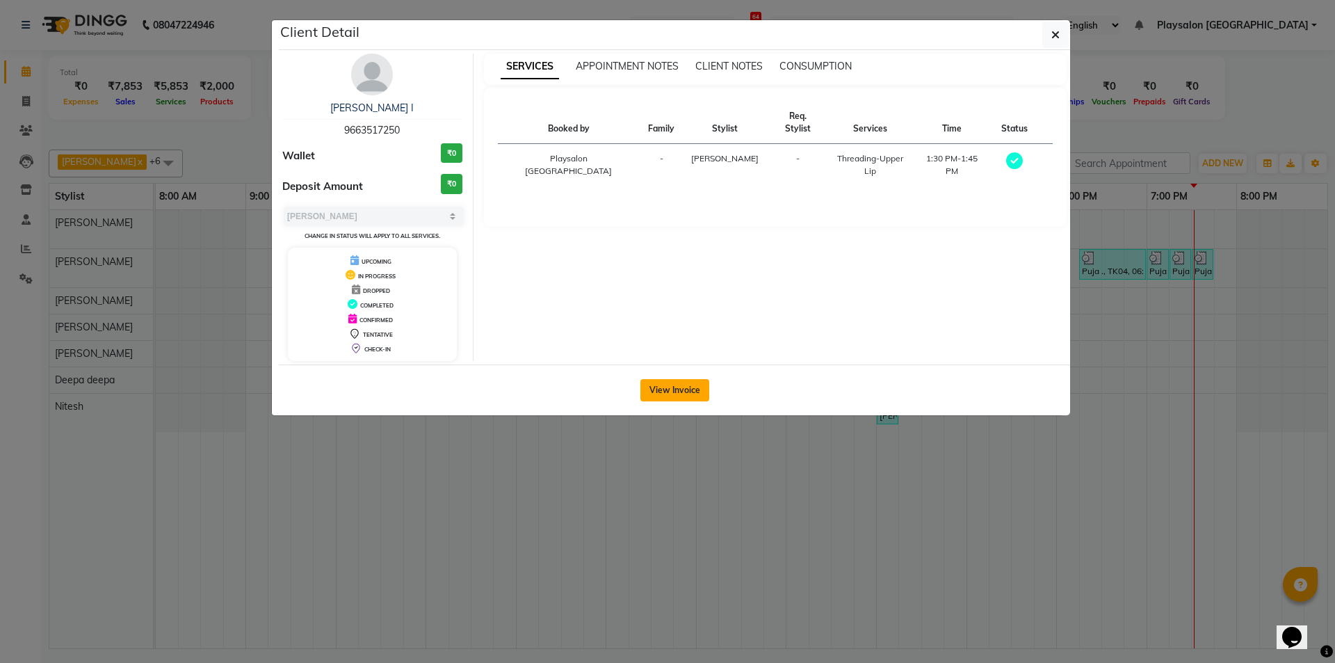
click at [674, 387] on button "View Invoice" at bounding box center [674, 390] width 69 height 22
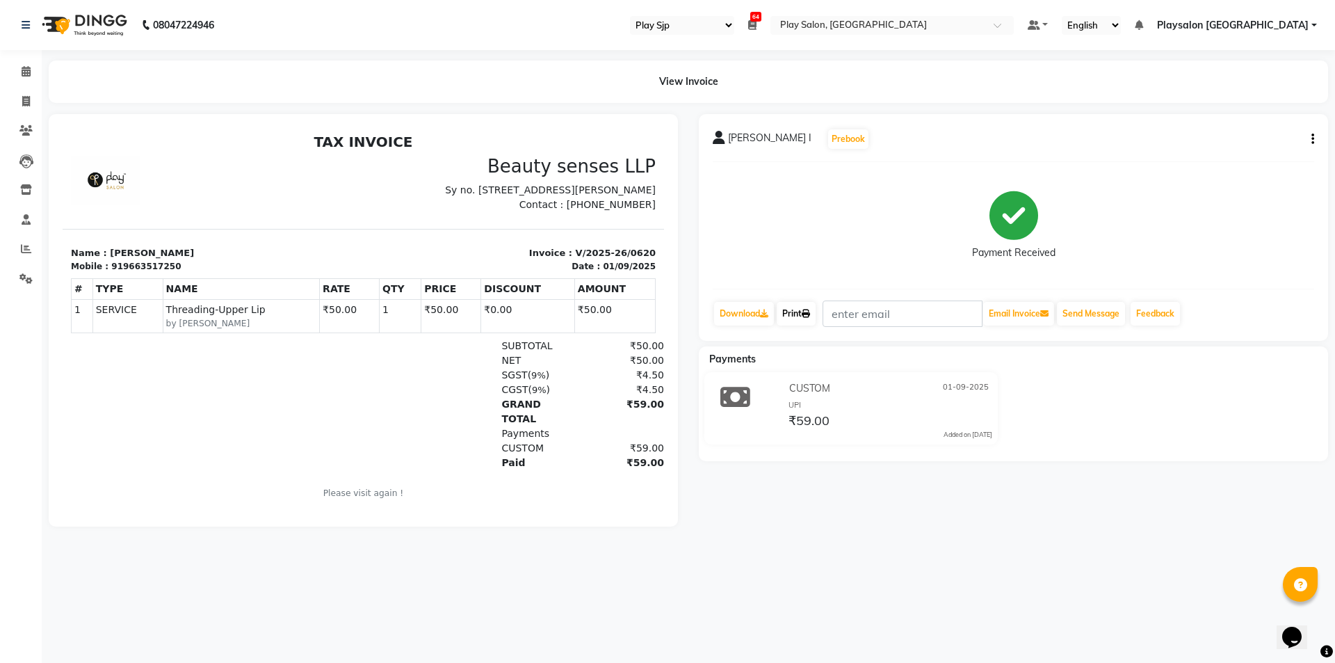
click at [797, 314] on link "Print" at bounding box center [796, 314] width 39 height 24
click at [32, 72] on span at bounding box center [26, 72] width 24 height 16
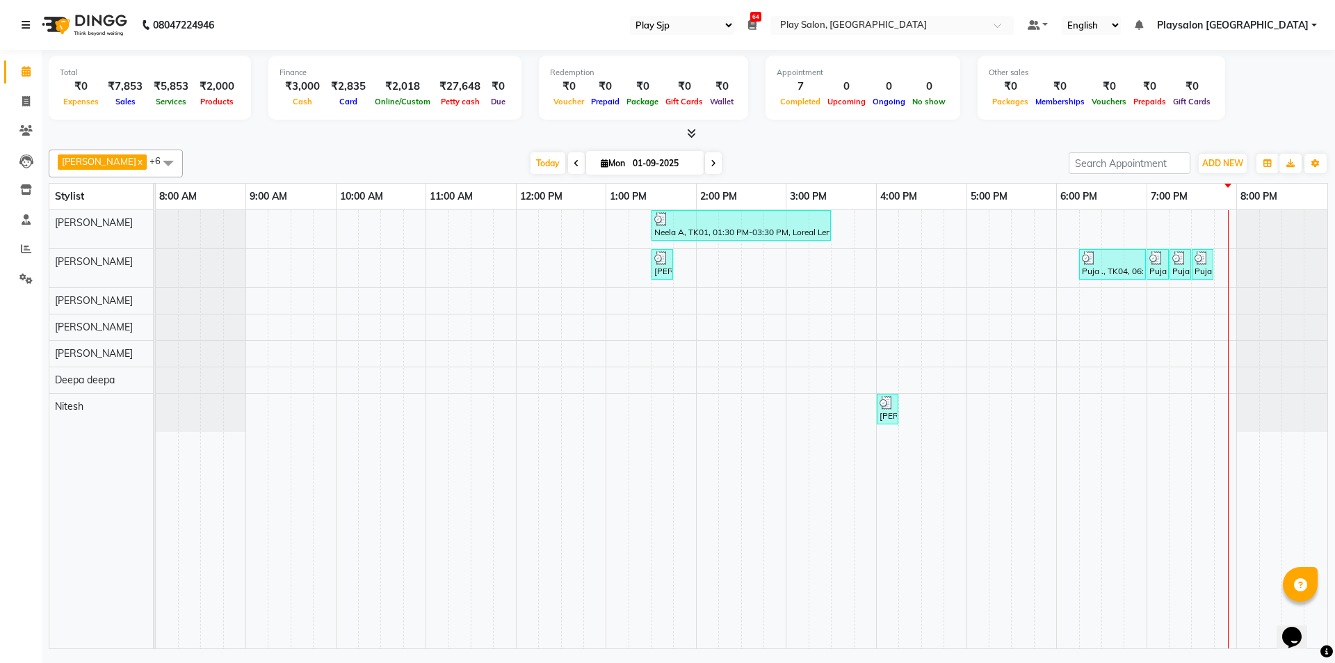
click at [24, 19] on link at bounding box center [29, 25] width 14 height 39
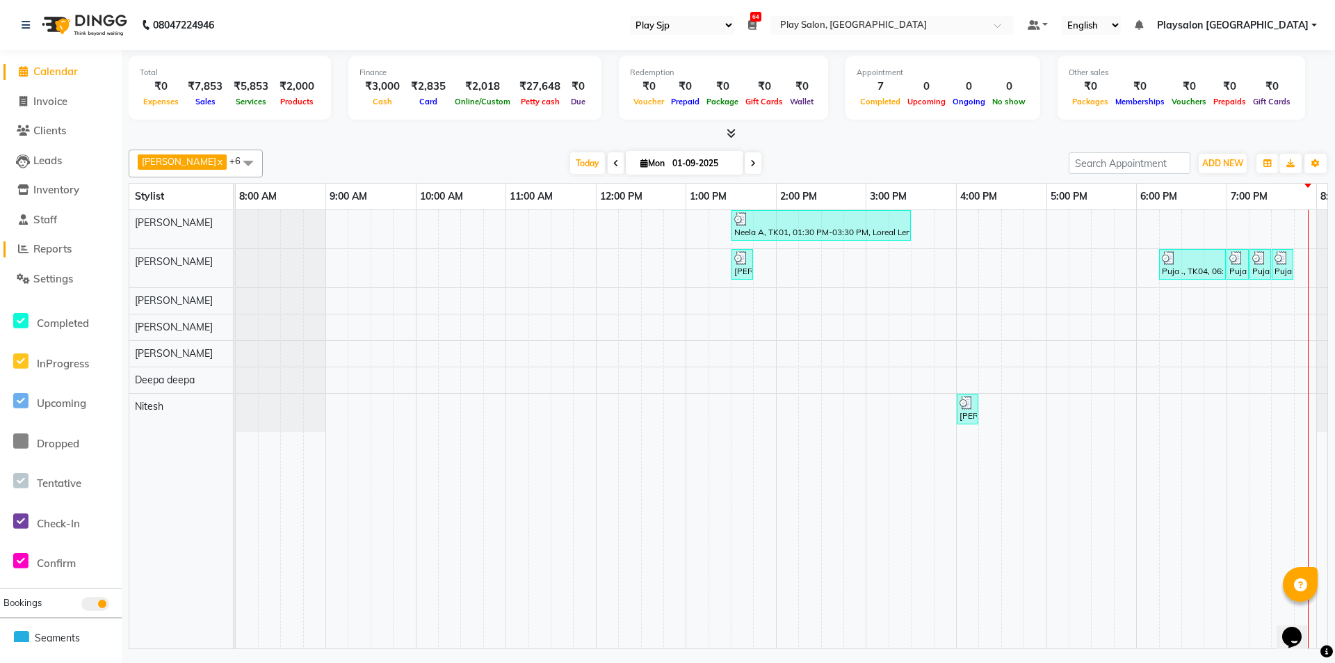
click at [60, 251] on span "Reports" at bounding box center [52, 248] width 38 height 13
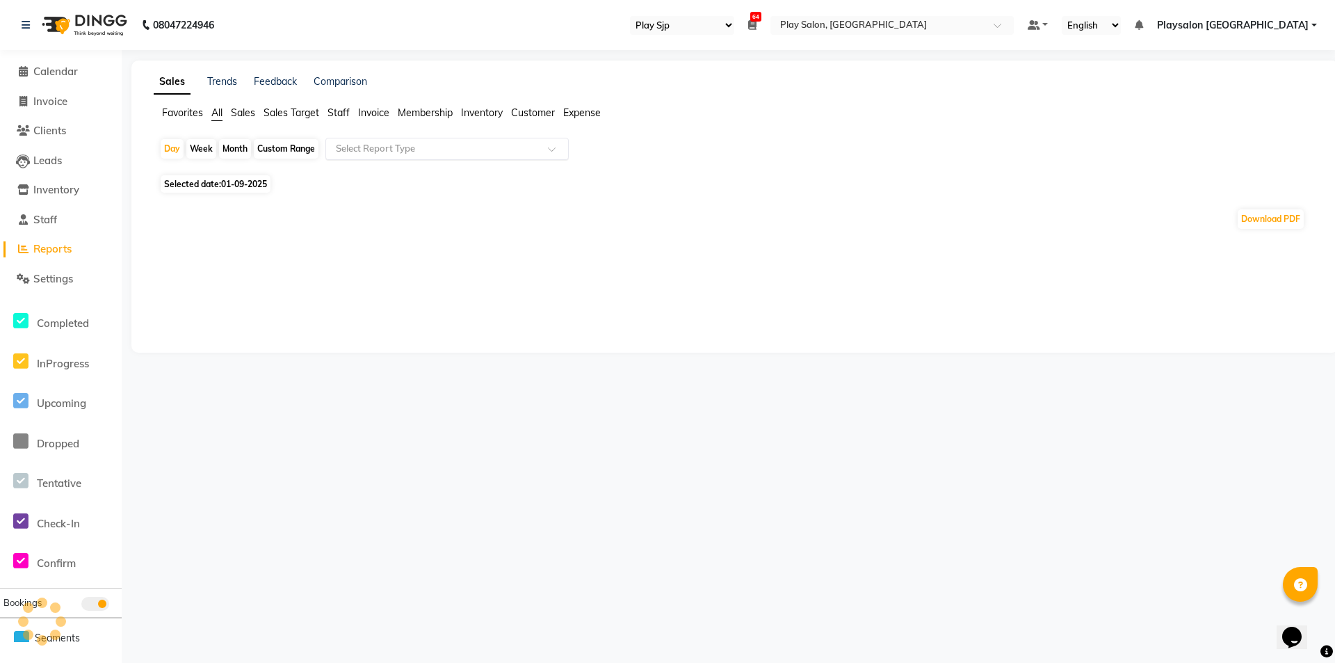
click at [369, 140] on div "Select Report Type" at bounding box center [446, 149] width 243 height 22
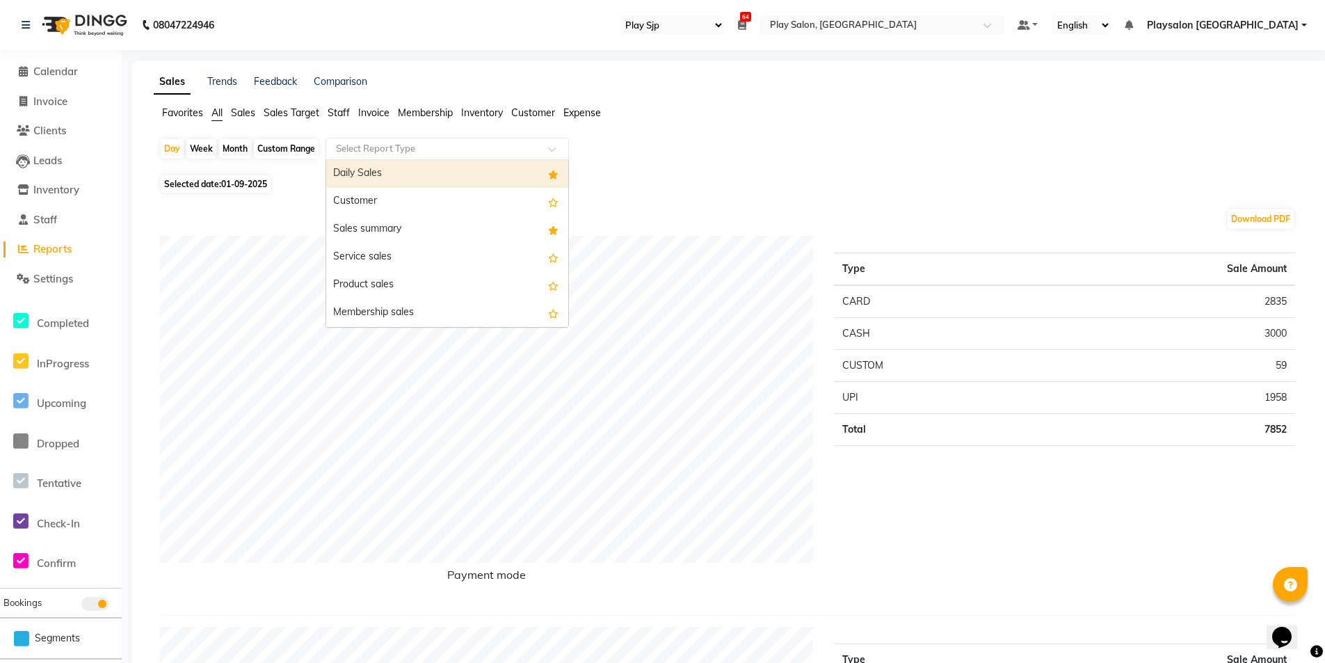
click at [373, 147] on input "text" at bounding box center [433, 149] width 200 height 14
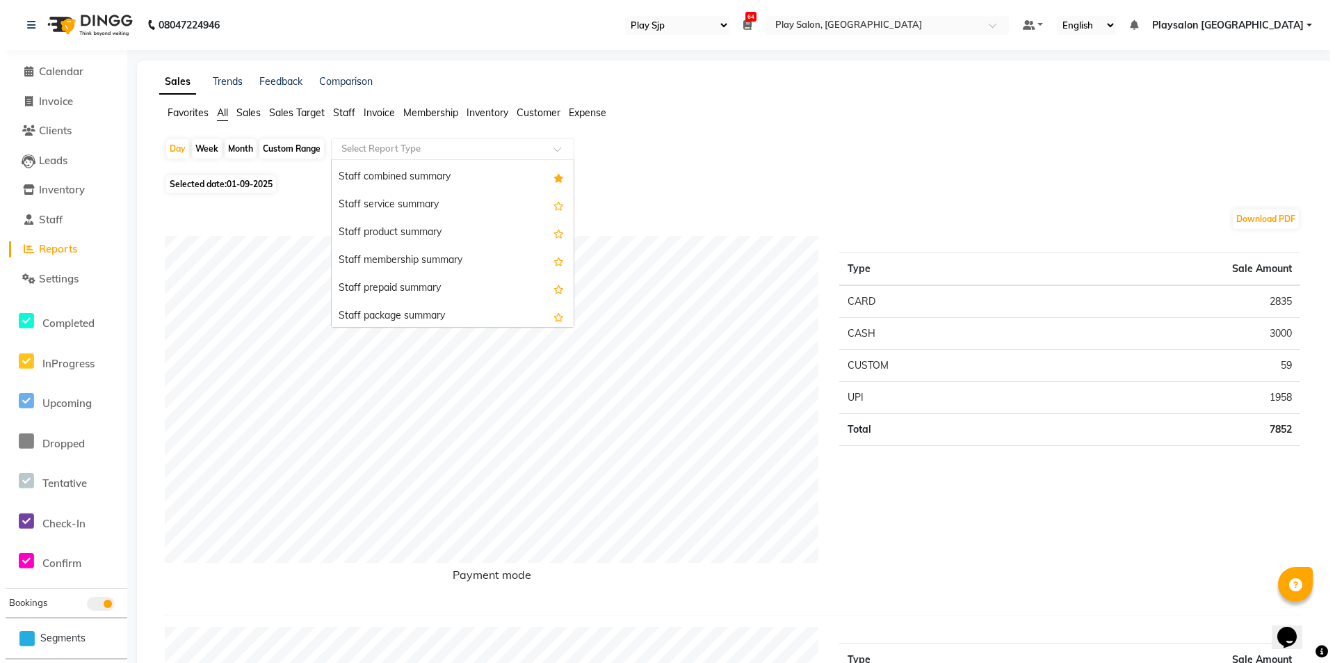
scroll to position [744, 0]
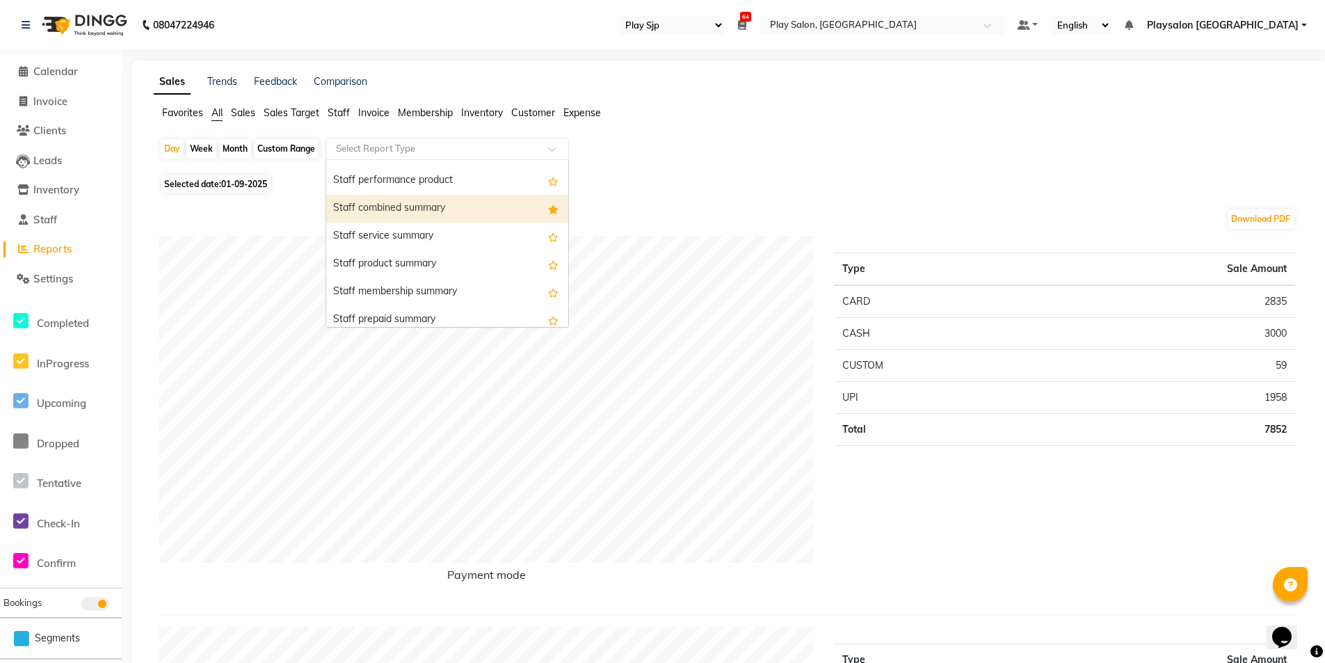
click at [497, 209] on div "Staff combined summary" at bounding box center [447, 209] width 242 height 28
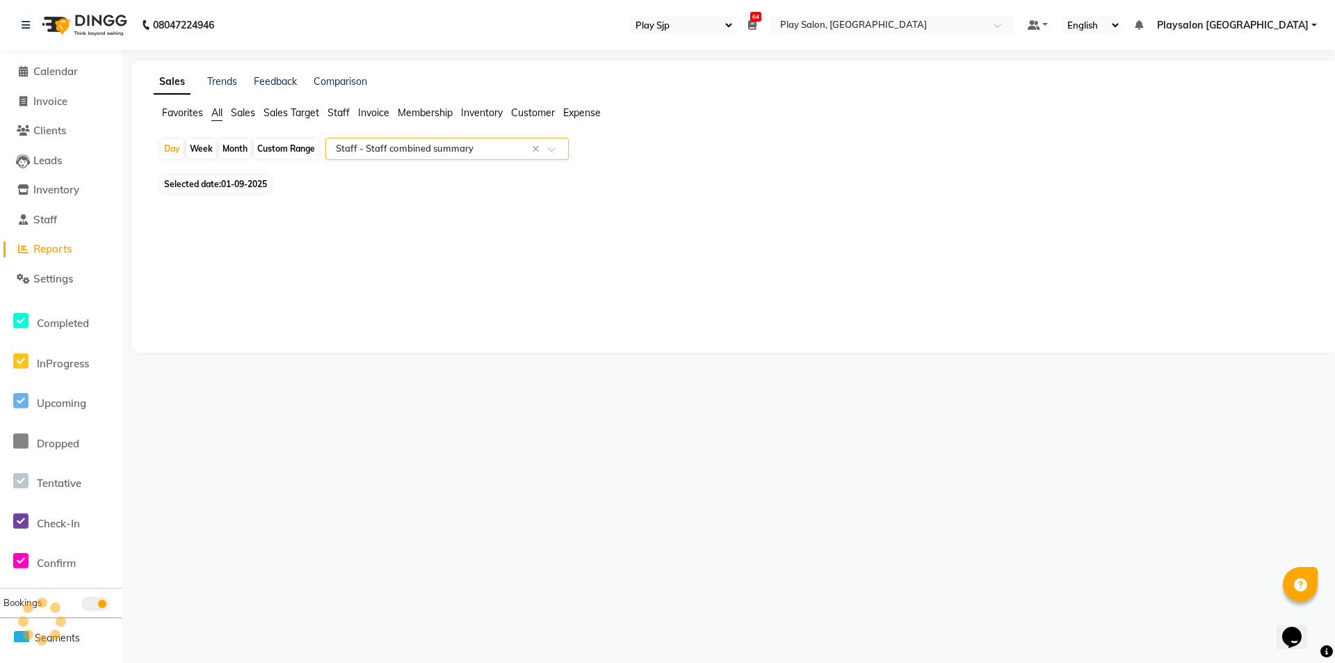
select select "full_report"
select select "csv"
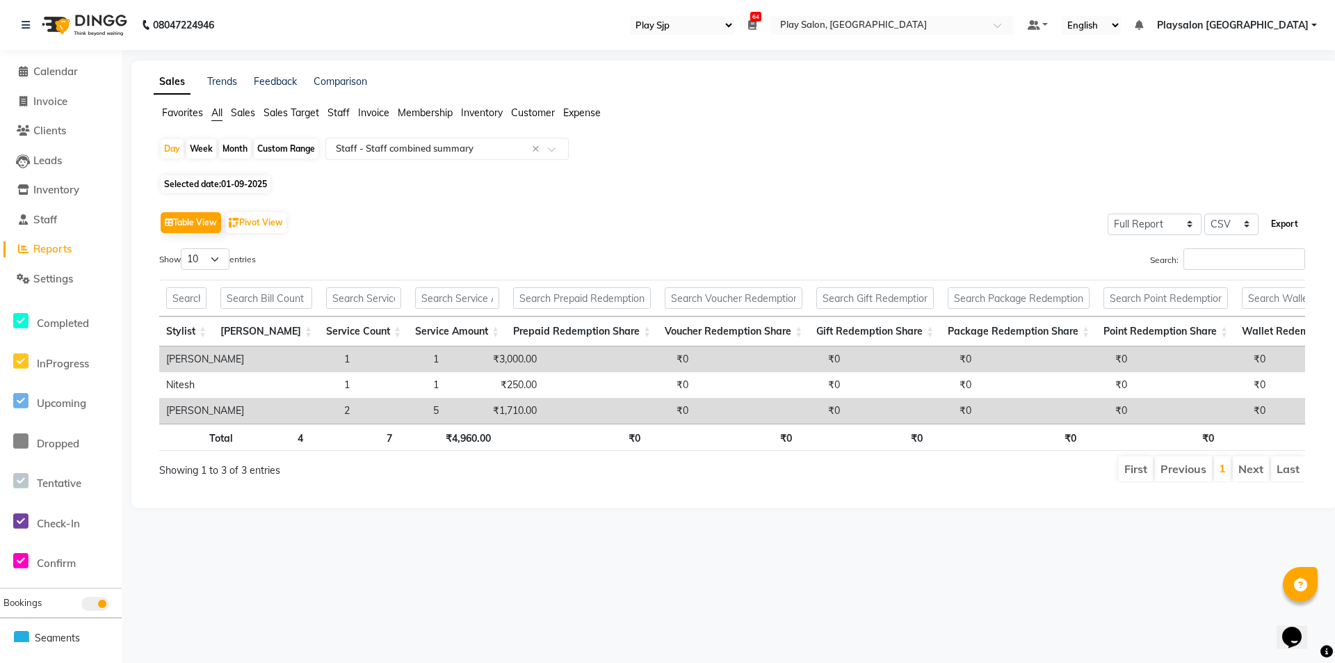
click at [1295, 222] on button "Export" at bounding box center [1285, 224] width 38 height 24
